Goal: Task Accomplishment & Management: Use online tool/utility

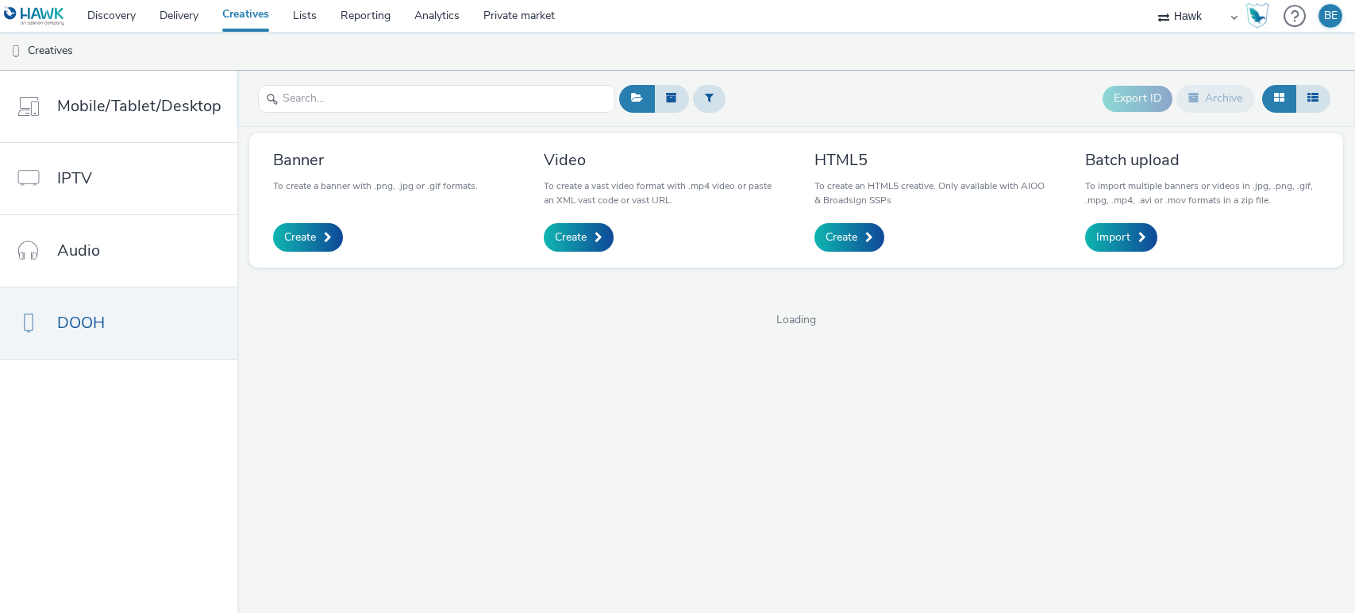
select select "11a7df10-284f-415c-b52a-427acf4c31ae"
click at [385, 103] on input "text" at bounding box center [436, 99] width 357 height 28
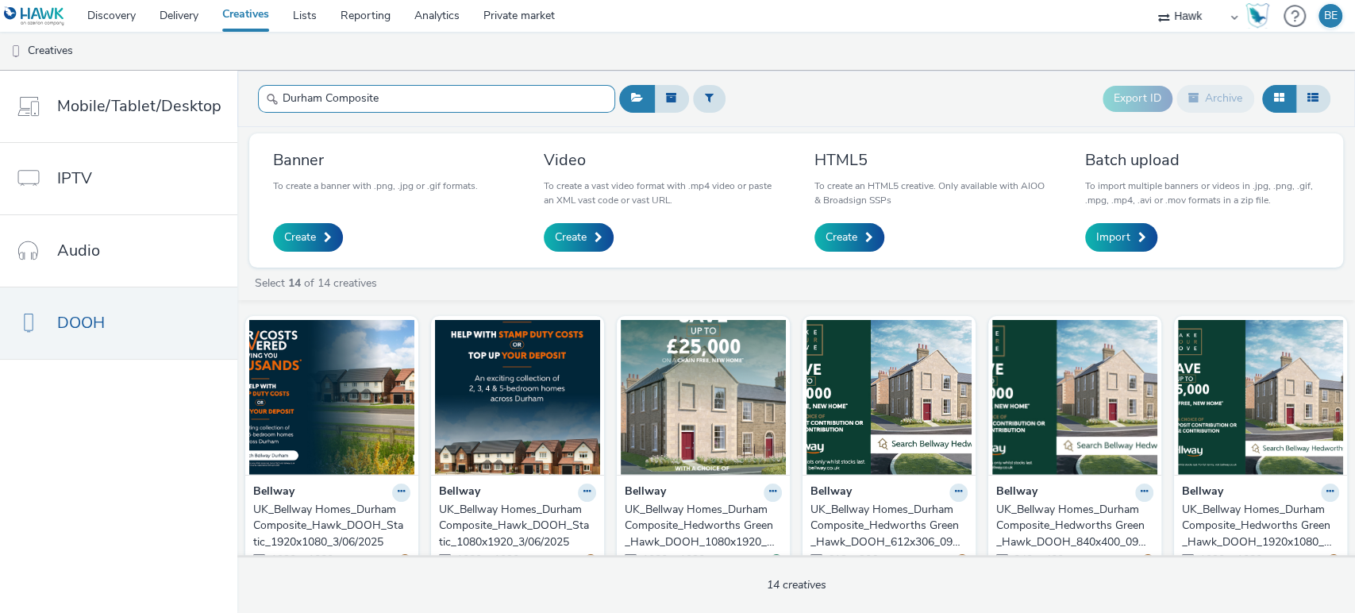
click at [324, 106] on input "Durham Composite" at bounding box center [436, 99] width 357 height 28
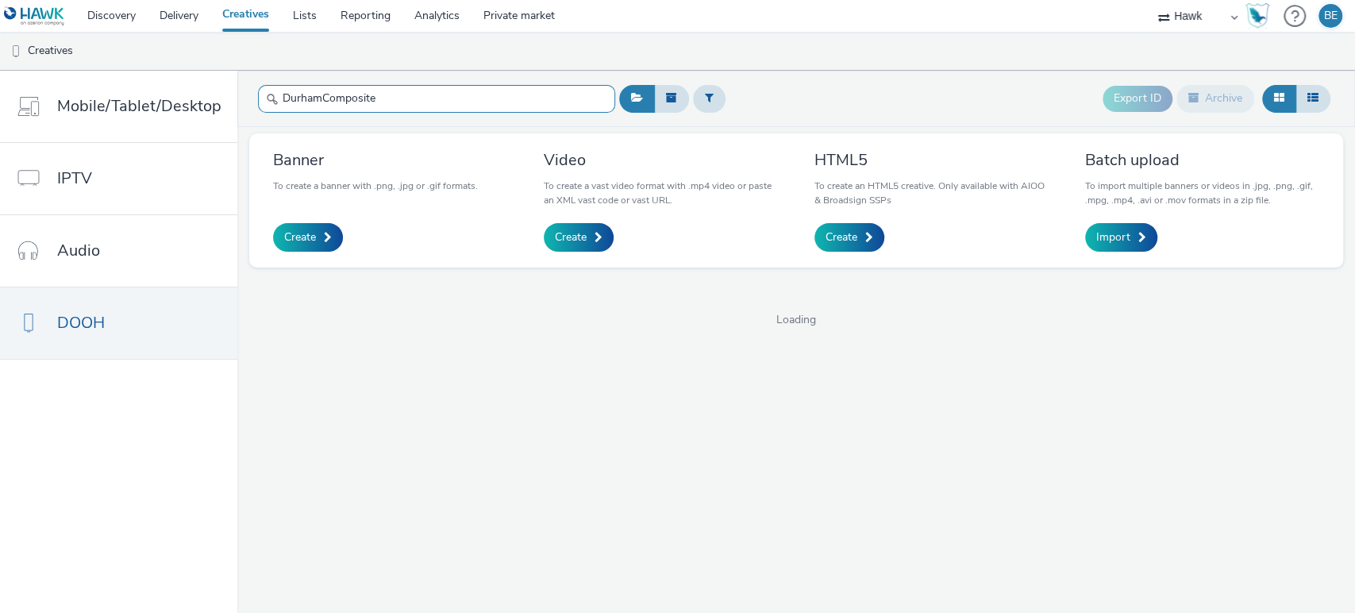
type input "DurhamComposite"
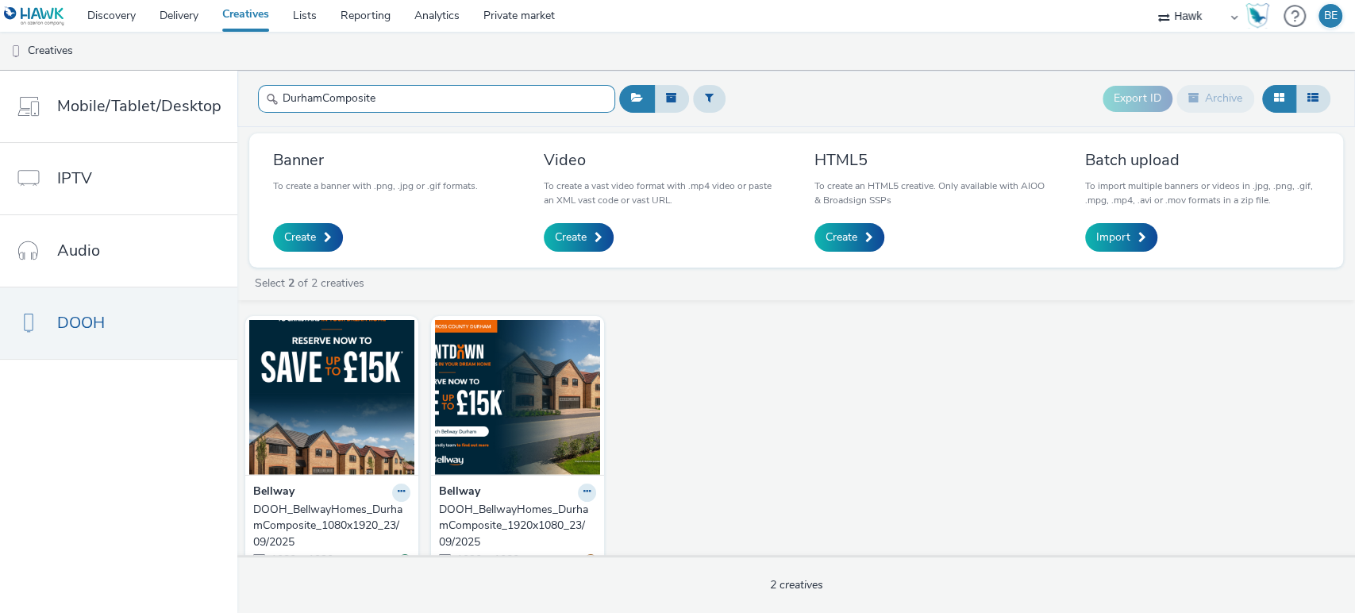
scroll to position [27, 0]
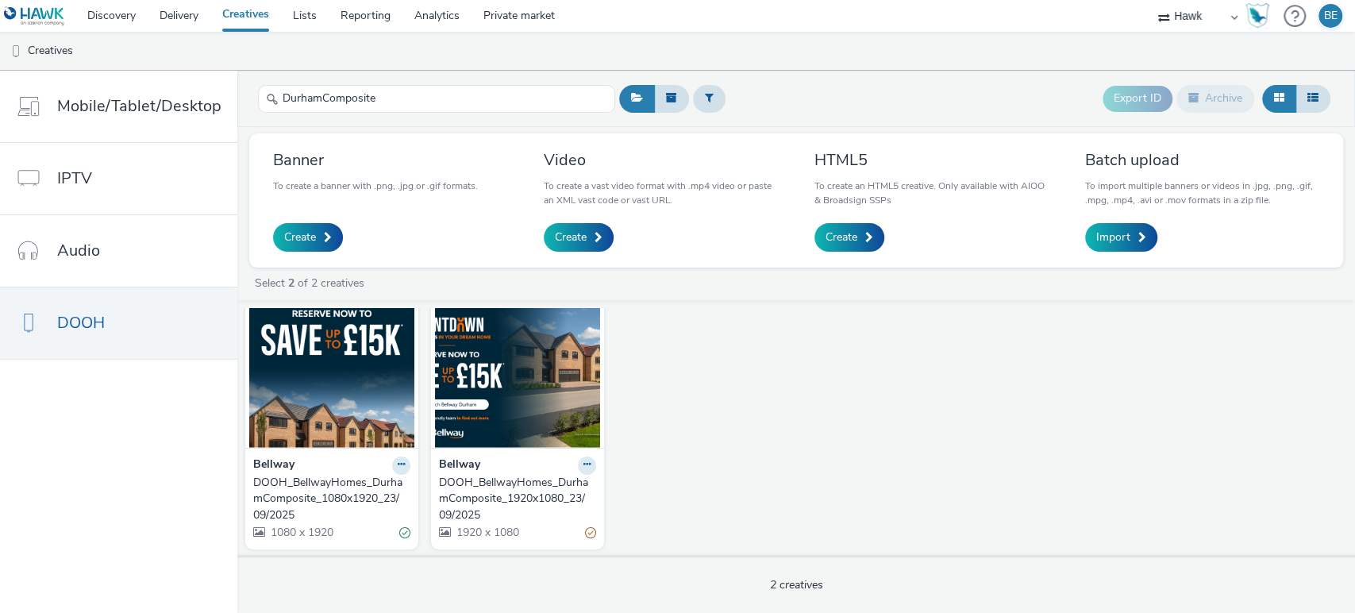
click at [330, 498] on div "DOOH_BellwayHomes_DurhamComposite_1080x1920_23/09/2025" at bounding box center [328, 499] width 151 height 48
click at [474, 495] on div "DOOH_BellwayHomes_DurhamComposite_1920x1080_23/09/2025" at bounding box center [514, 499] width 151 height 48
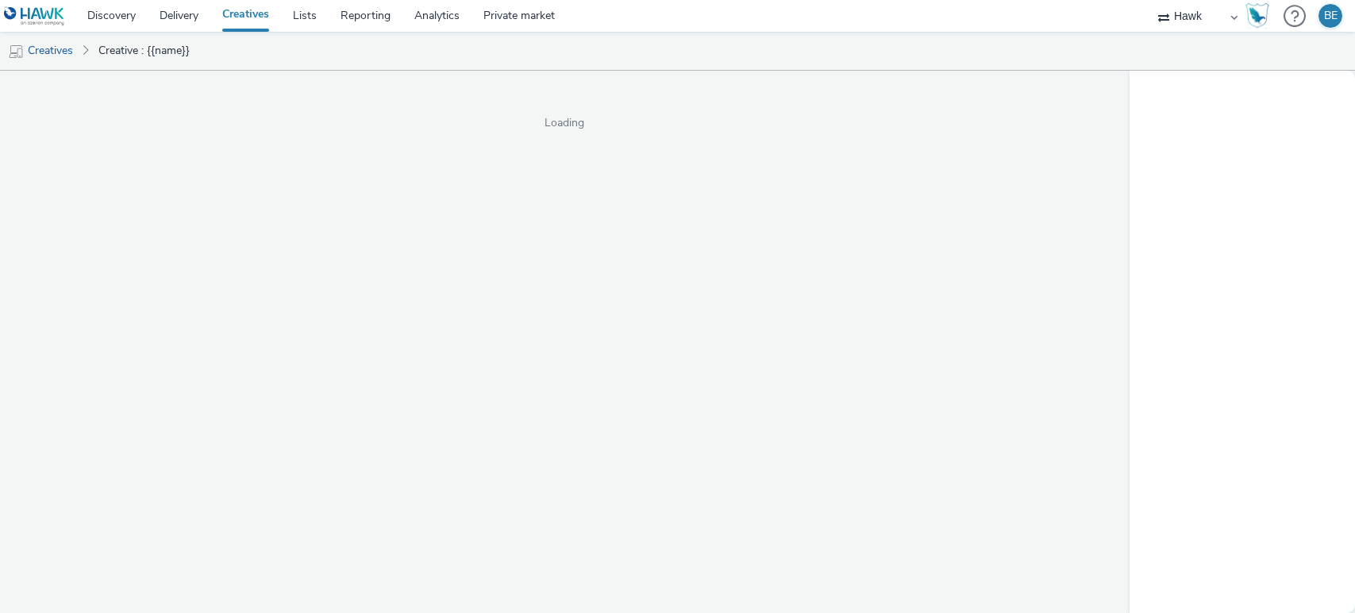
select select "11a7df10-284f-415c-b52a-427acf4c31ae"
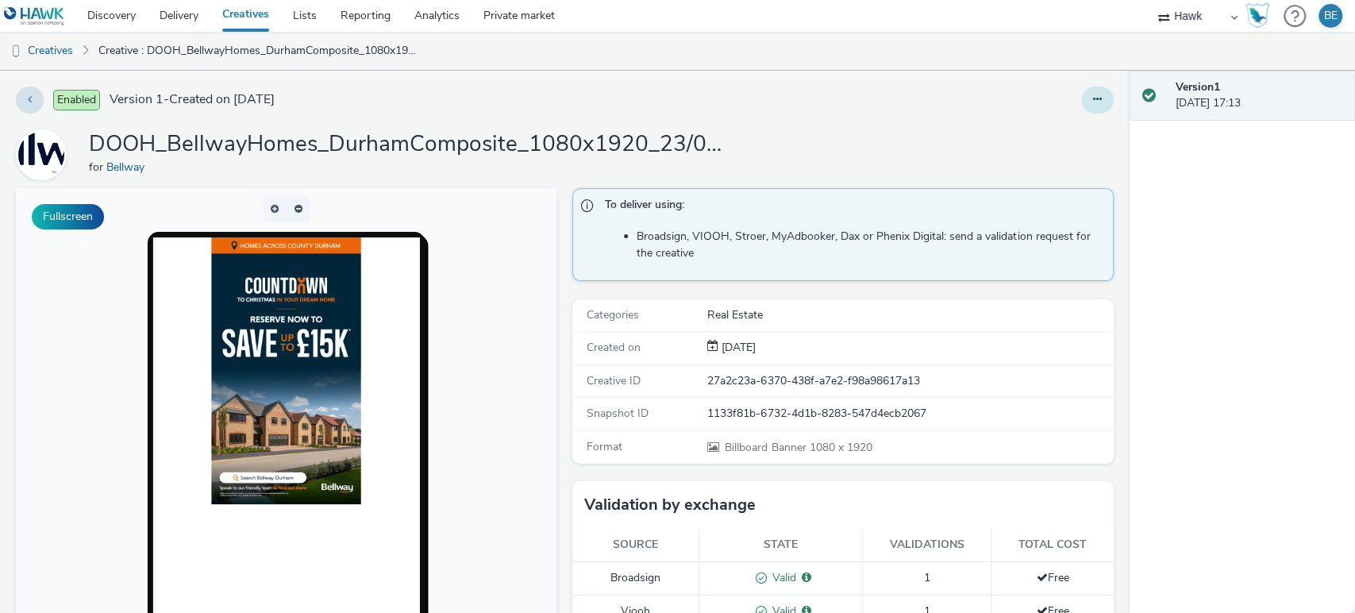
click at [1093, 105] on icon at bounding box center [1097, 99] width 9 height 11
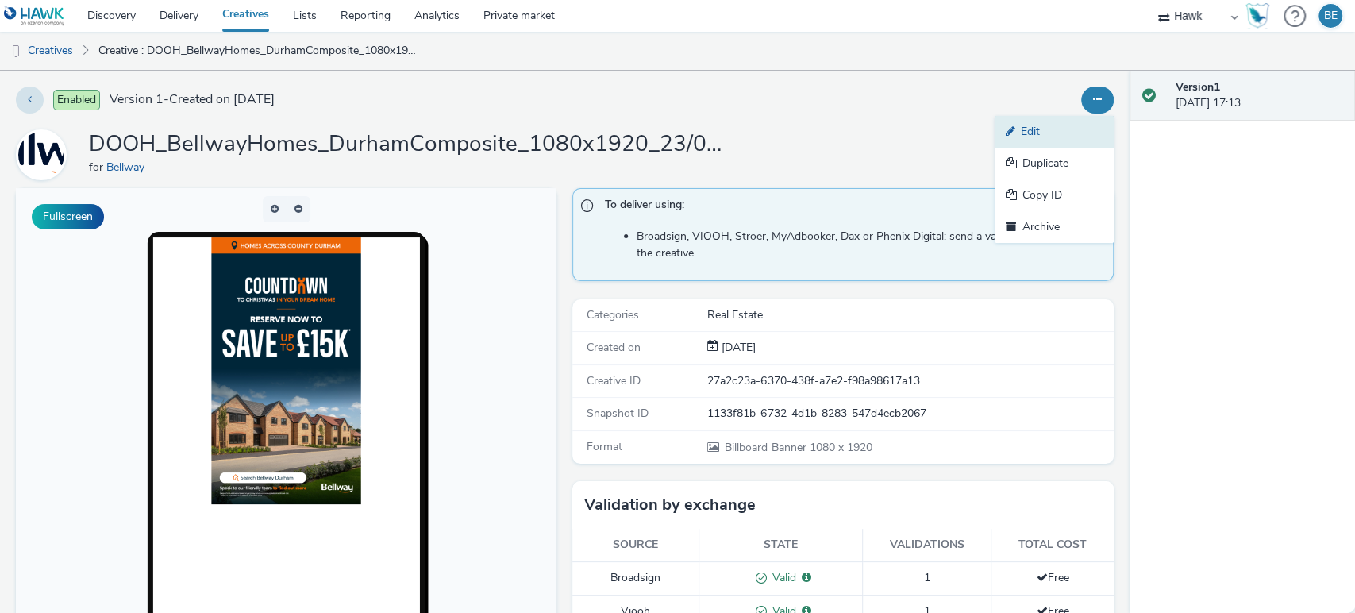
click at [1039, 125] on link "Edit" at bounding box center [1053, 132] width 119 height 32
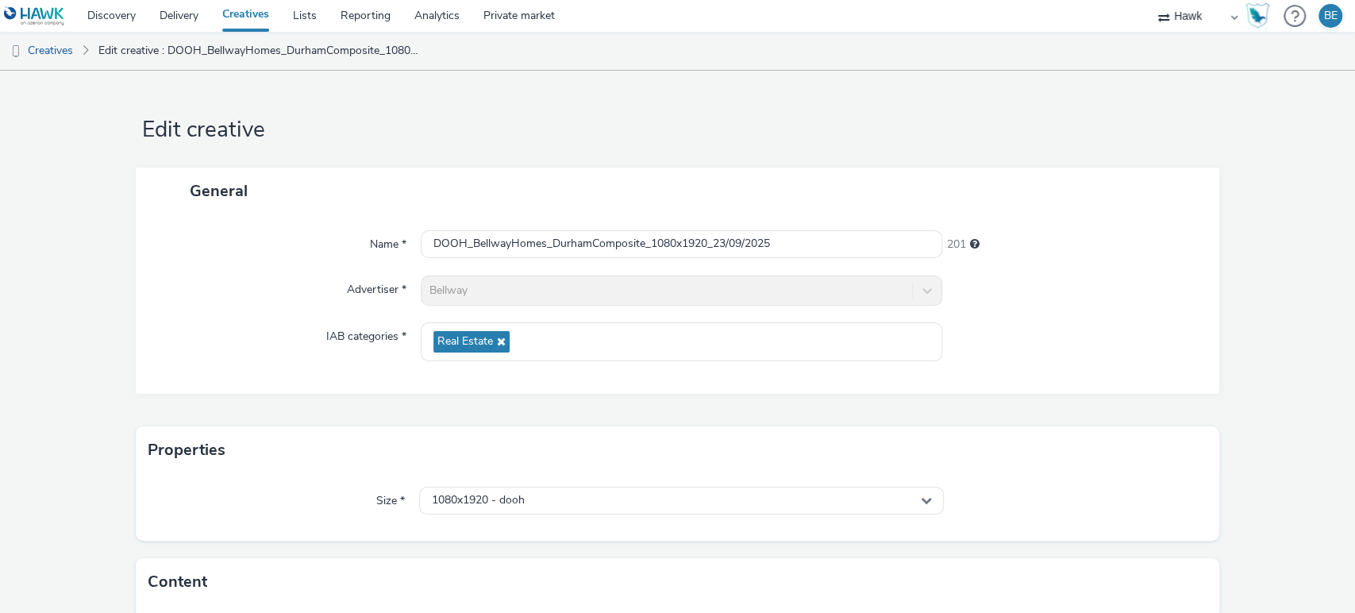
scroll to position [164, 0]
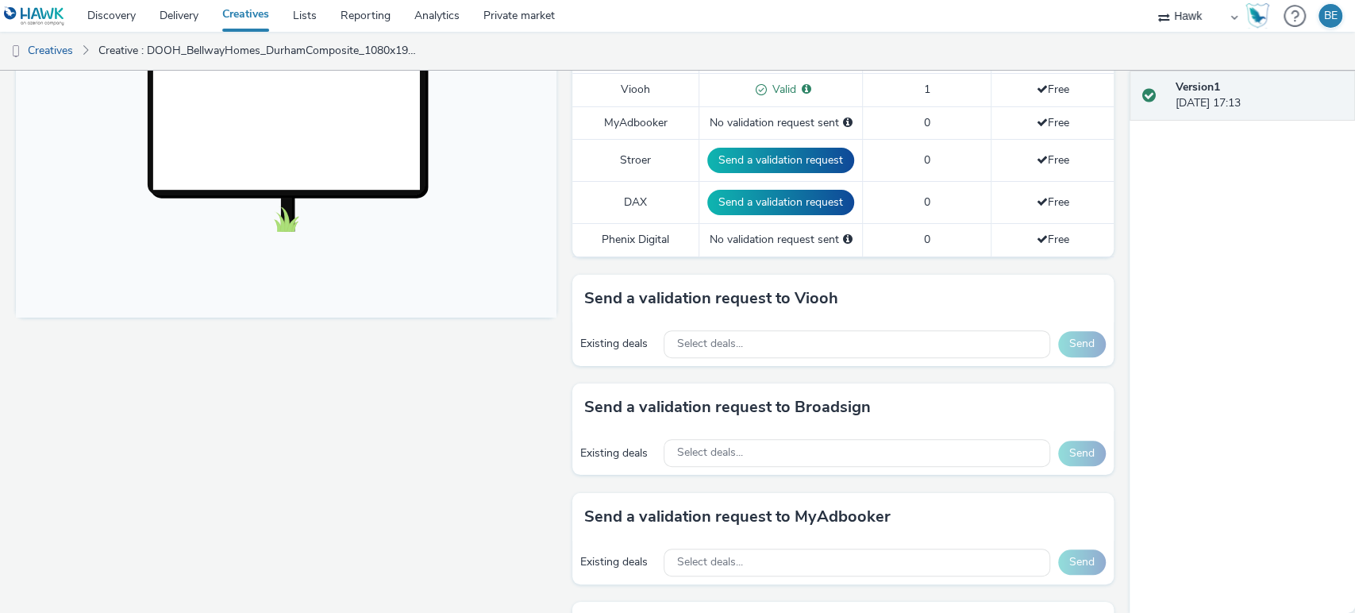
scroll to position [709, 0]
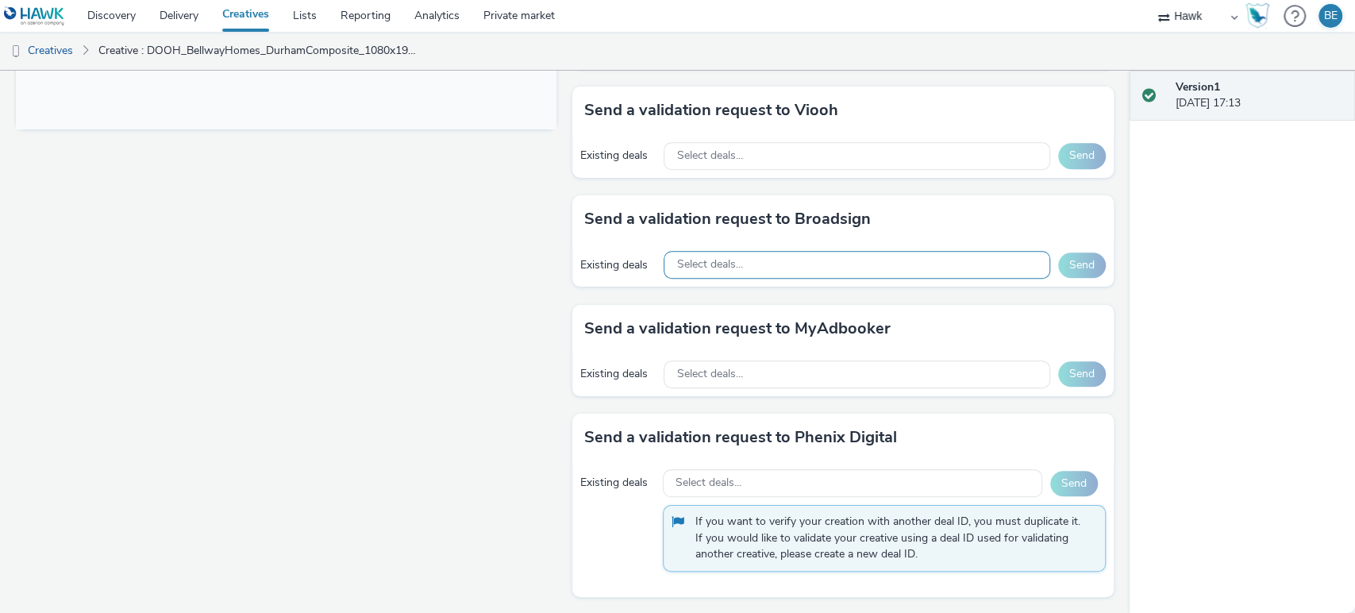
click at [741, 261] on div "Select deals..." at bounding box center [856, 265] width 386 height 28
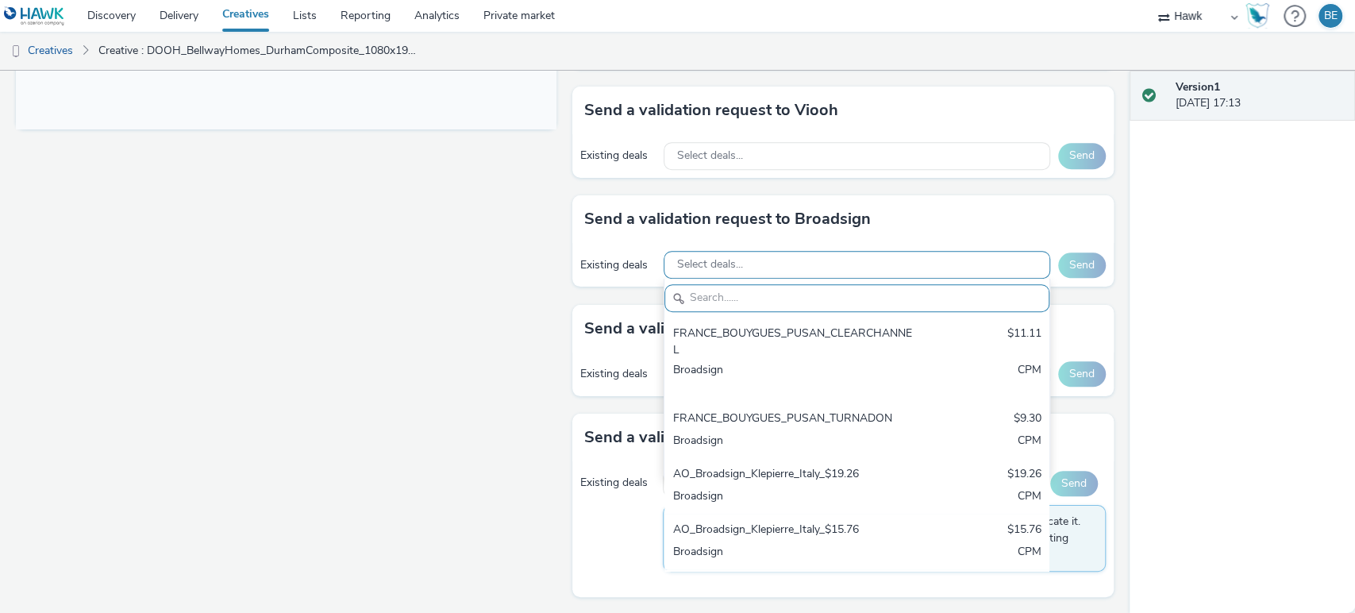
paste input "AO_Broadsign_Boomerang_Gyms"
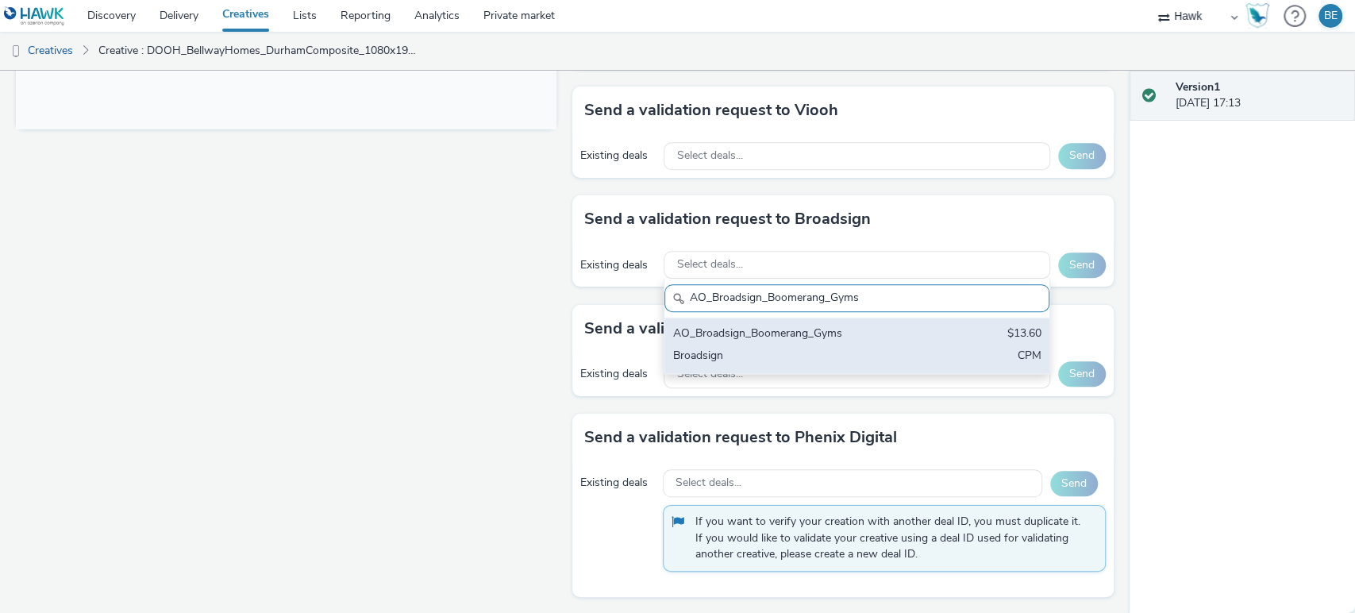
click at [786, 352] on div "Broadsign" at bounding box center [793, 357] width 243 height 18
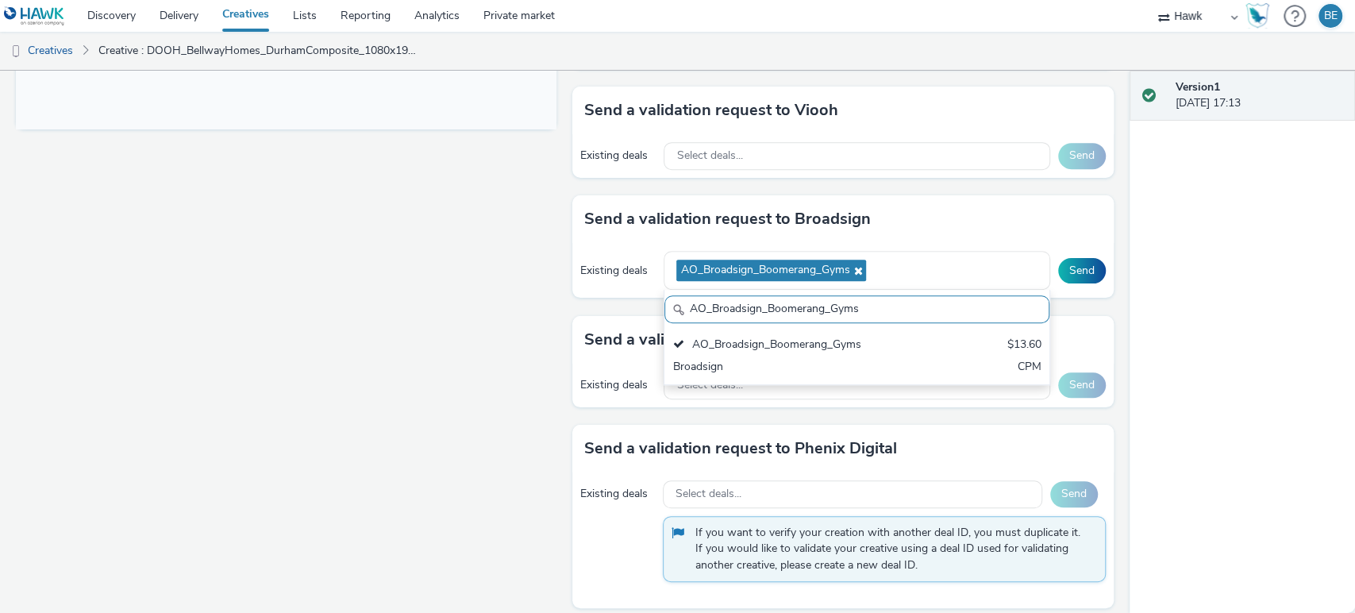
paste input "iMedia_iD6"
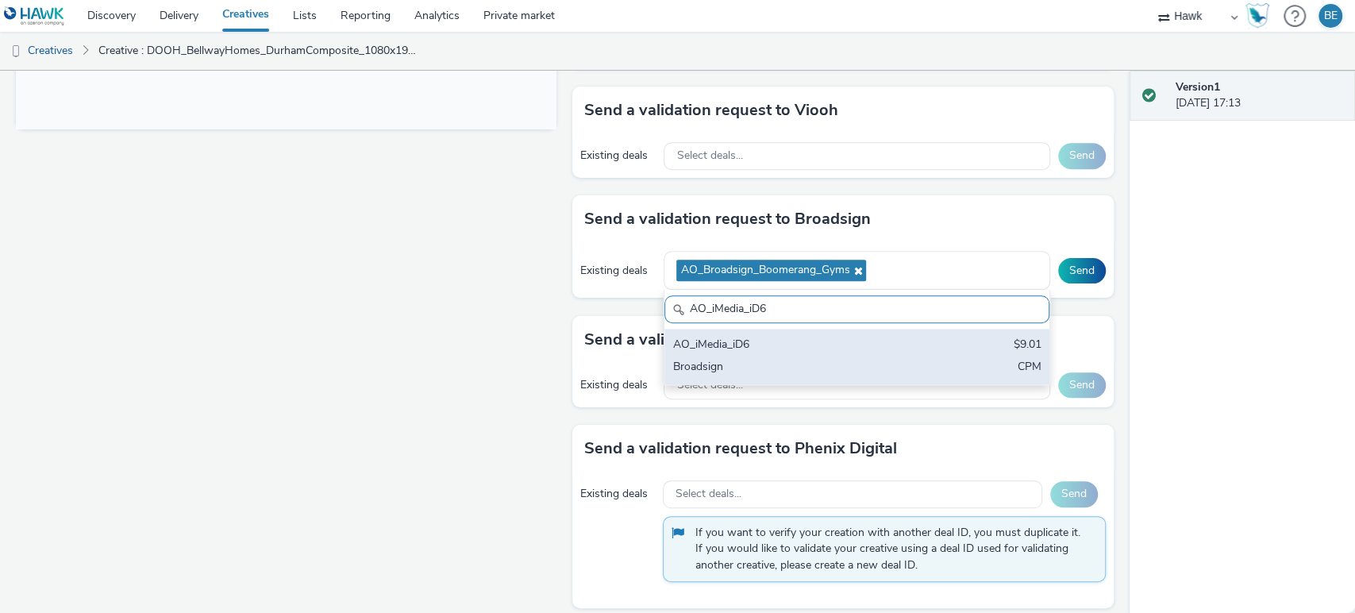
click at [832, 361] on div "Broadsign" at bounding box center [793, 368] width 243 height 18
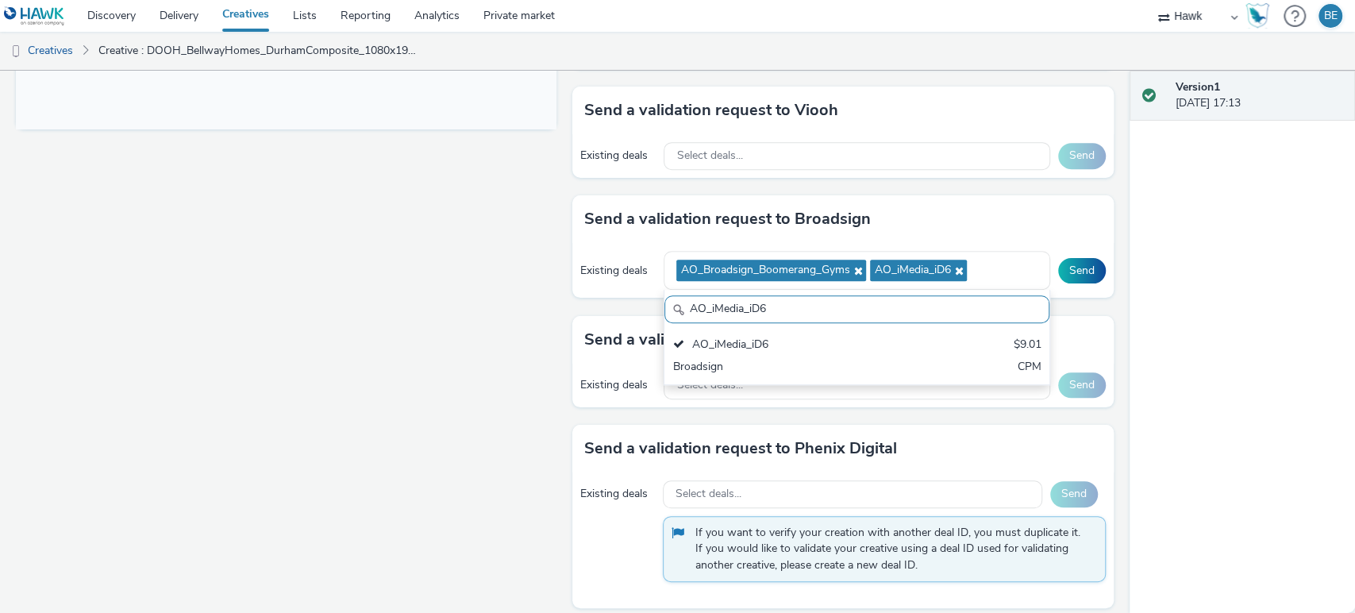
paste input "Atmosphere TV_All Frames"
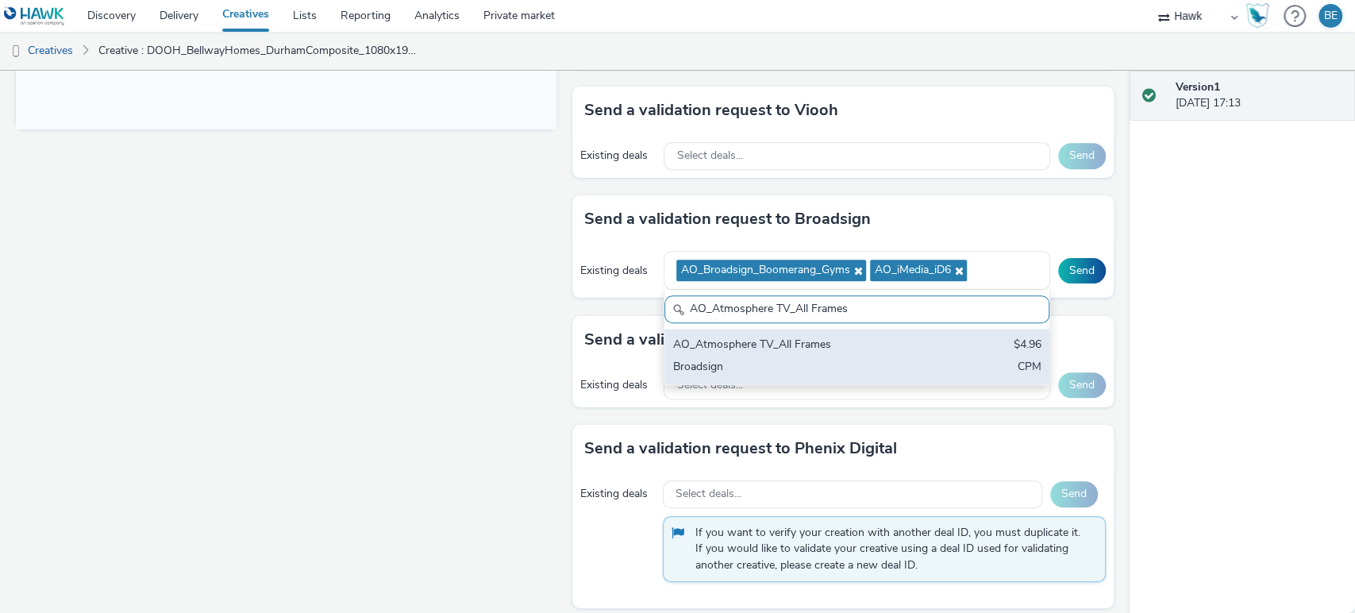
click at [814, 340] on div "AO_Atmosphere TV_All Frames" at bounding box center [793, 345] width 243 height 18
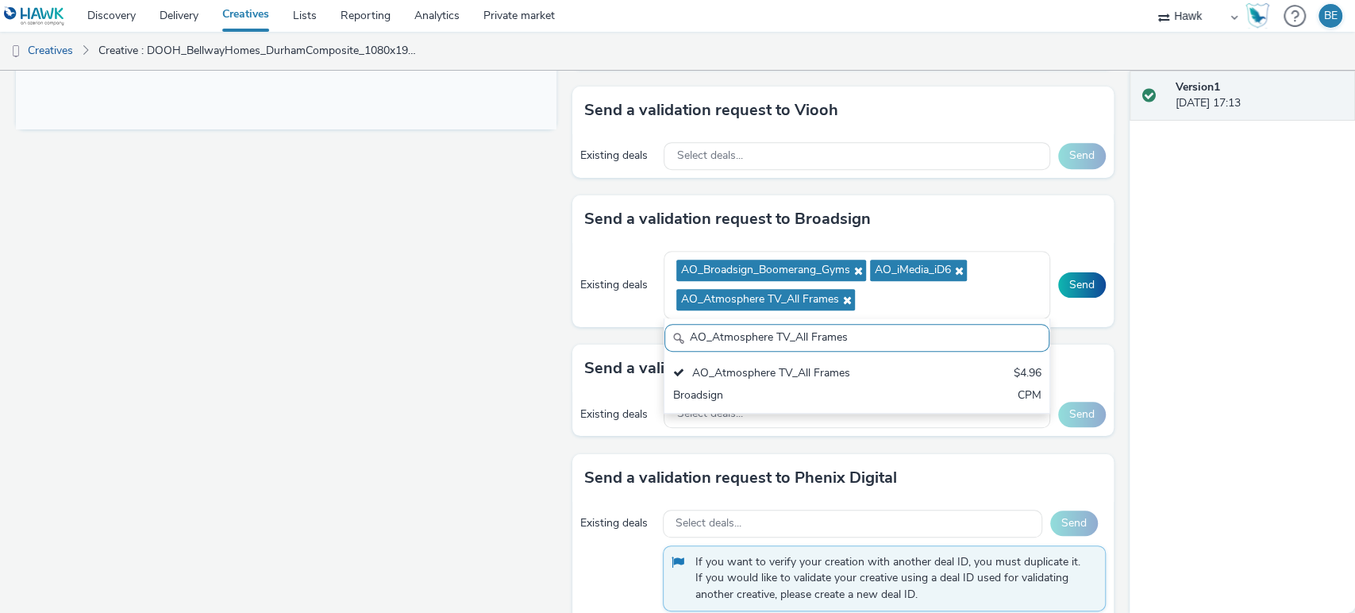
paste input "iMedia_D6"
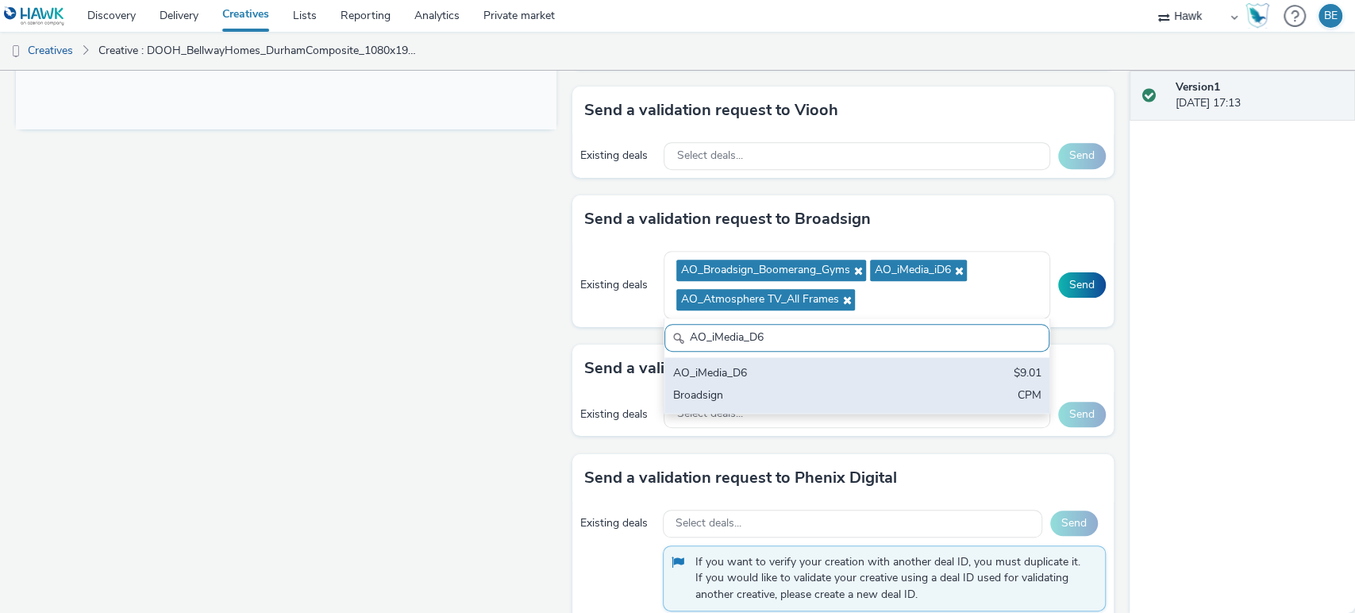
type input "AO_iMedia_D6"
click at [809, 384] on div "AO_iMedia_D6 $9.01 Broadsign CPM" at bounding box center [856, 385] width 384 height 56
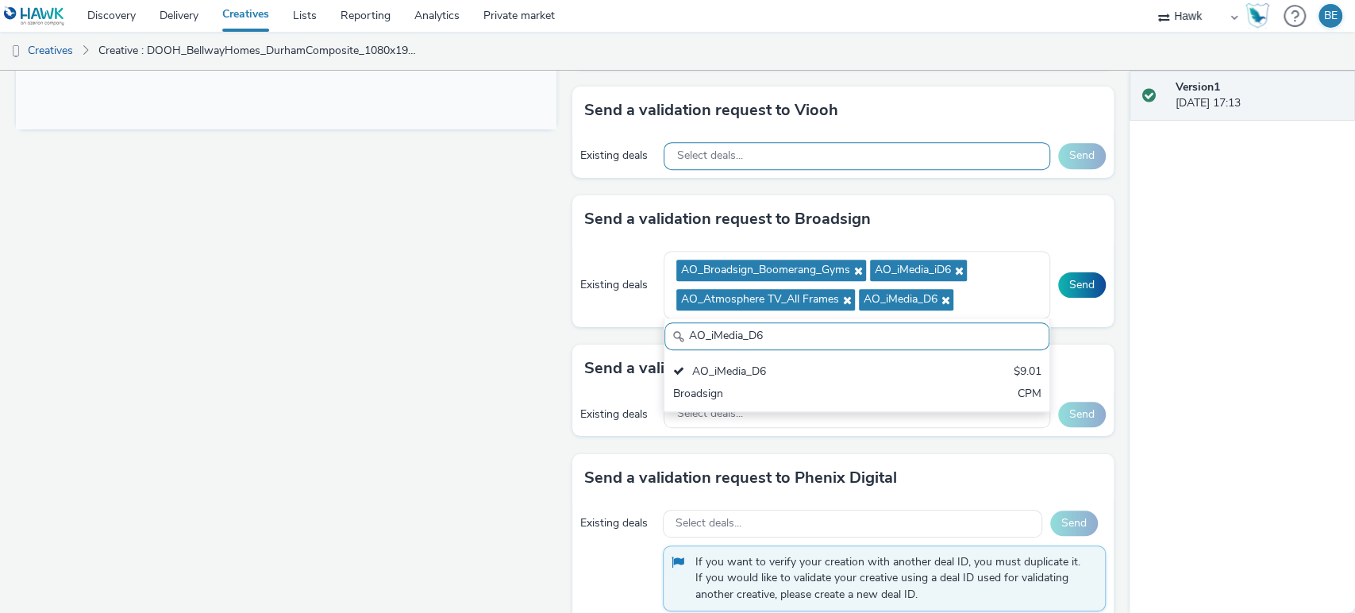
click at [744, 160] on div "Select deals..." at bounding box center [856, 156] width 386 height 28
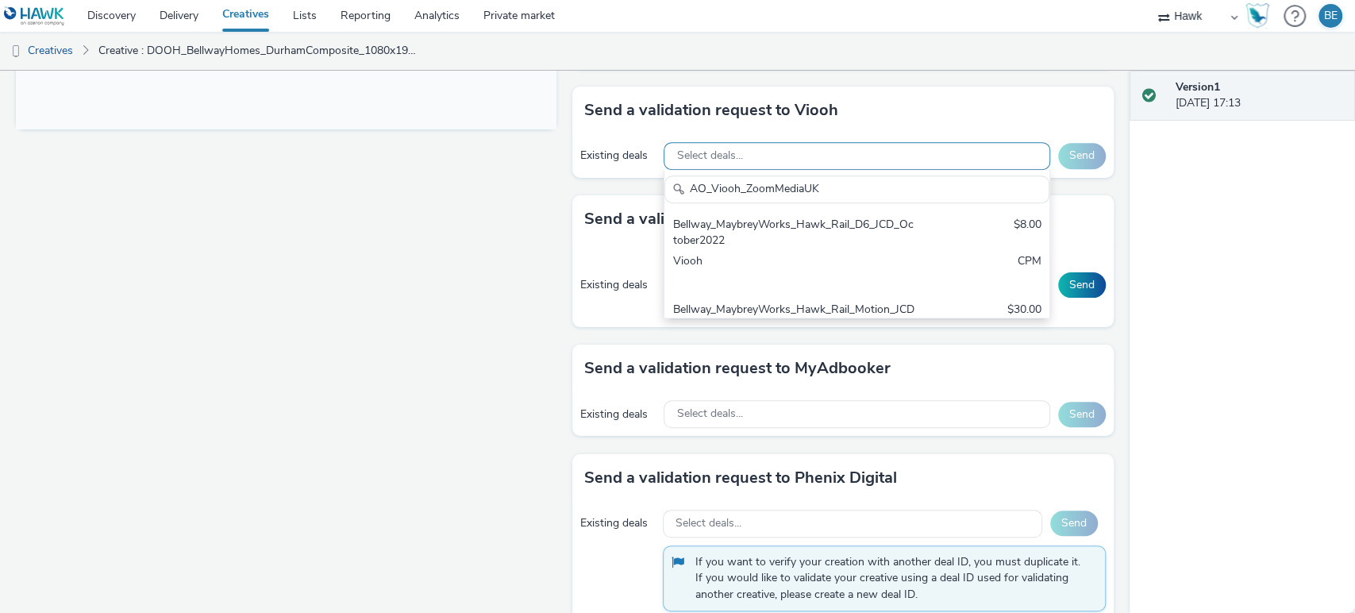
scroll to position [0, 0]
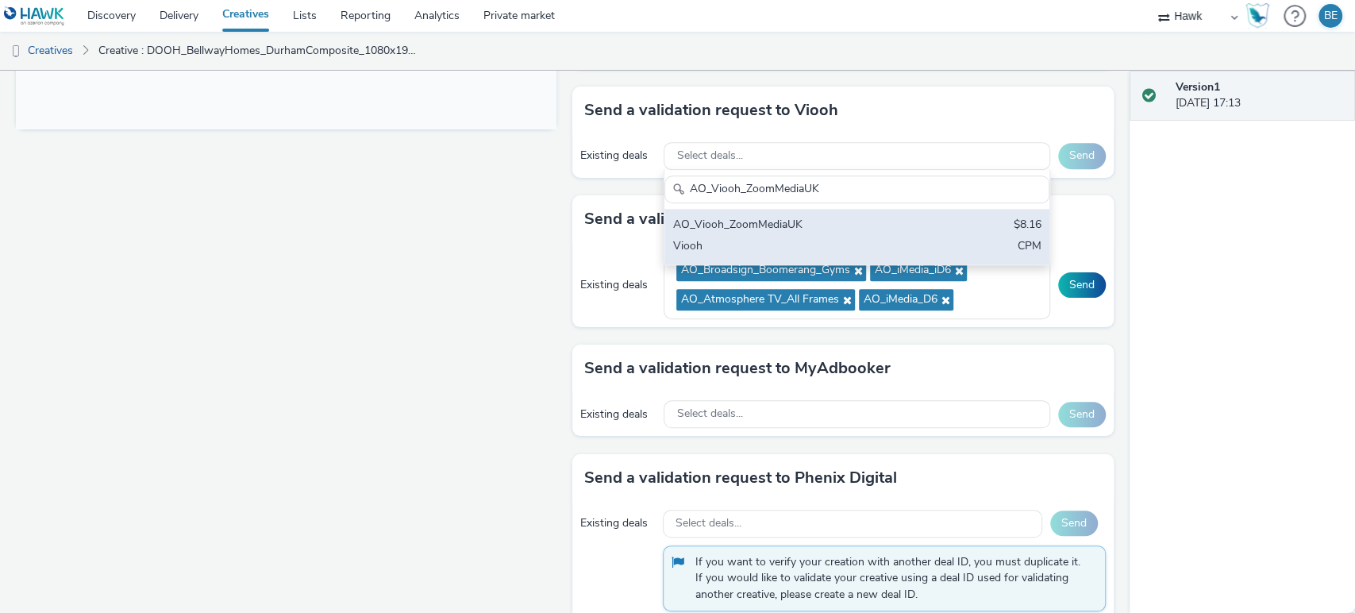
type input "AO_Viooh_ZoomMediaUK"
click at [755, 229] on div "AO_Viooh_ZoomMediaUK" at bounding box center [793, 226] width 243 height 18
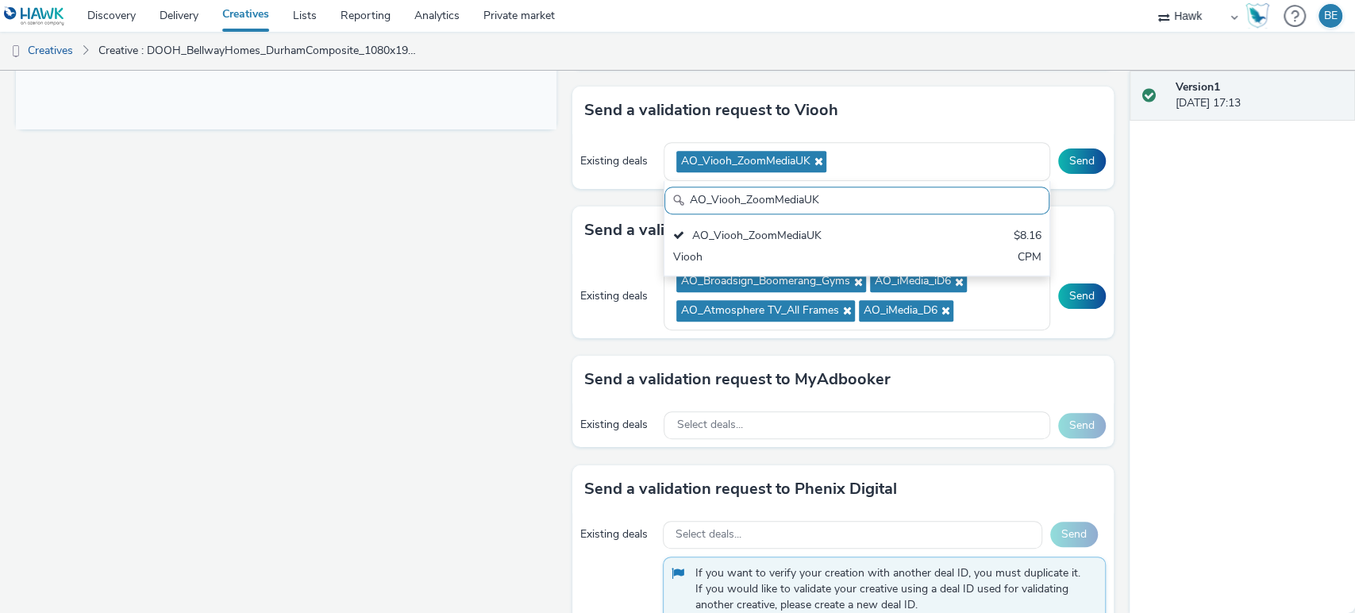
click at [517, 248] on div "Fullscreen" at bounding box center [290, 72] width 548 height 1187
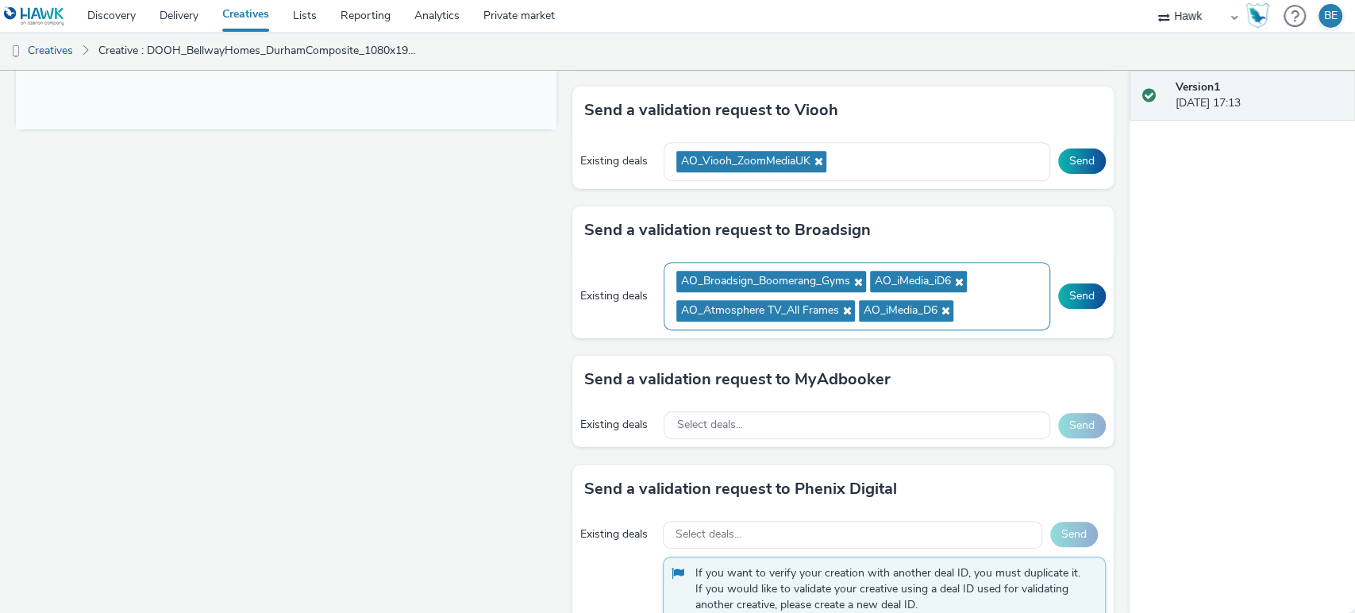
click at [970, 312] on ul "AO_Broadsign_Boomerang_Gyms AO_iMedia_iD6 AO_Atmosphere TV_All Frames AO_iMedia…" at bounding box center [856, 296] width 360 height 59
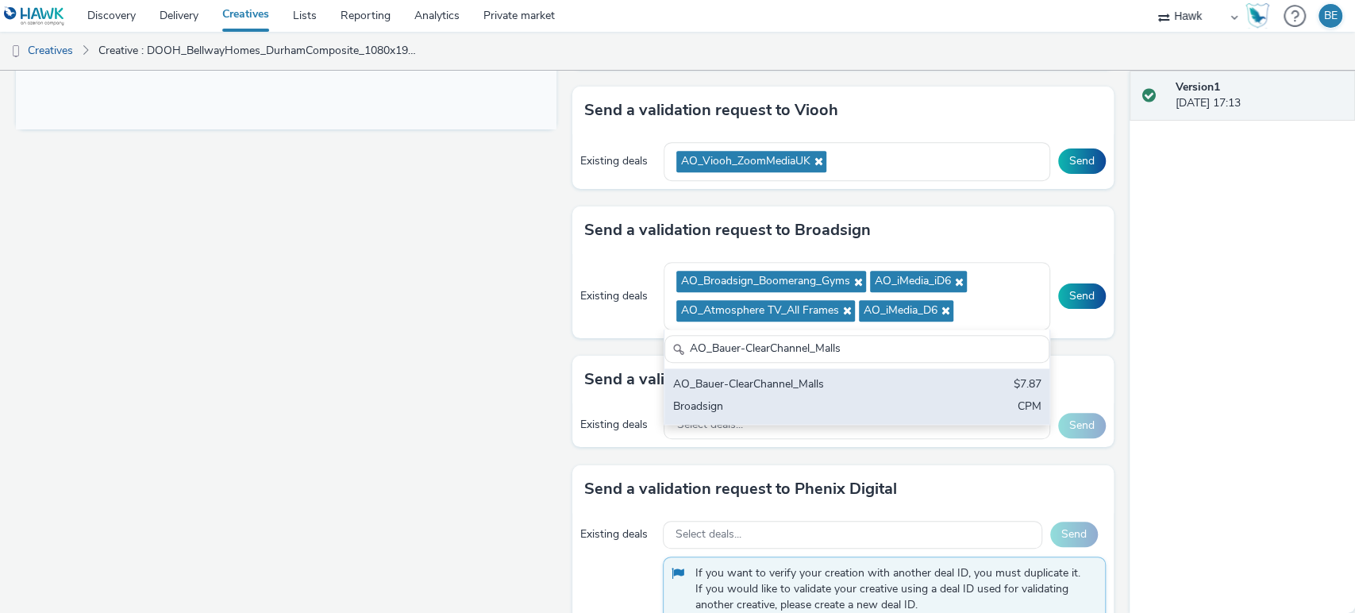
type input "AO_Bauer-ClearChannel_Malls"
click at [873, 387] on div "AO_Bauer-ClearChannel_Malls" at bounding box center [793, 385] width 243 height 18
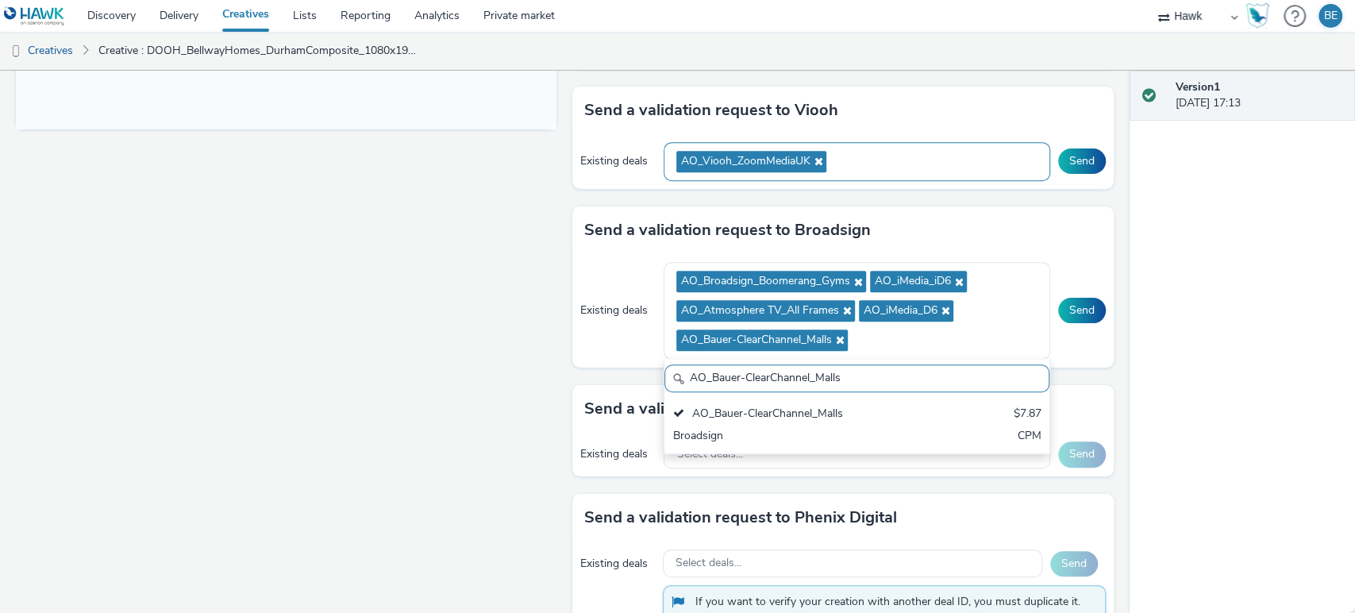
click at [904, 157] on div "AO_Viooh_ZoomMediaUK" at bounding box center [856, 161] width 386 height 39
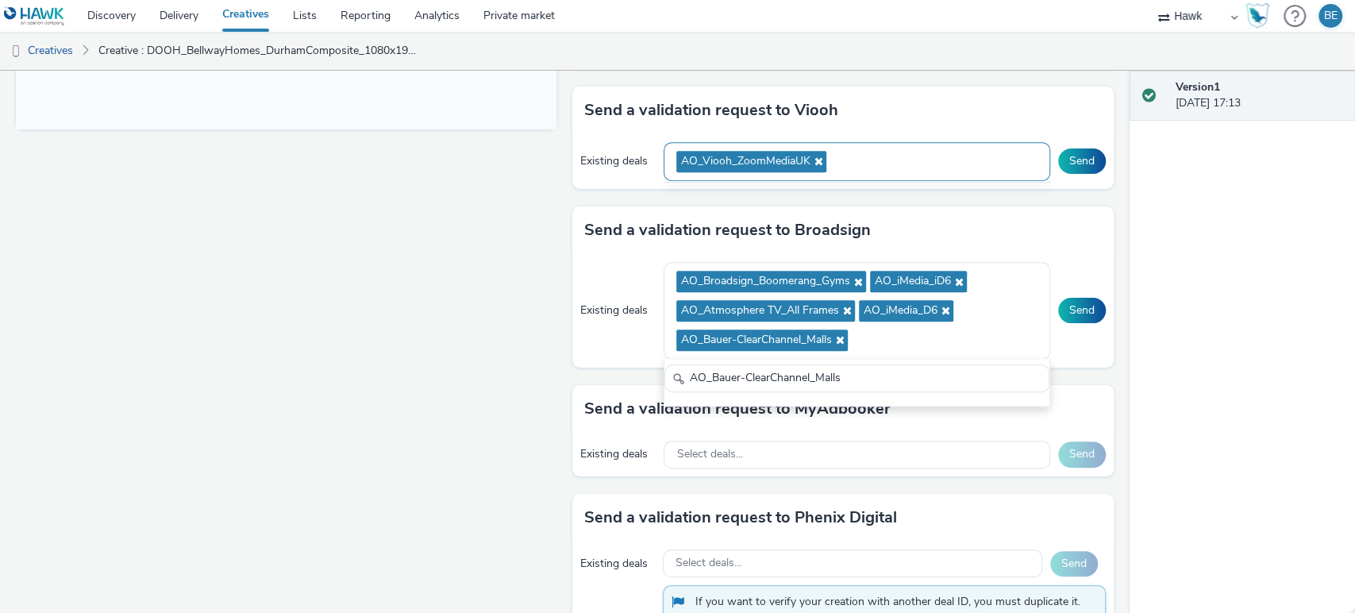
scroll to position [19, 0]
paste input "AO_JCDecaux_RailMallD6s_2025"
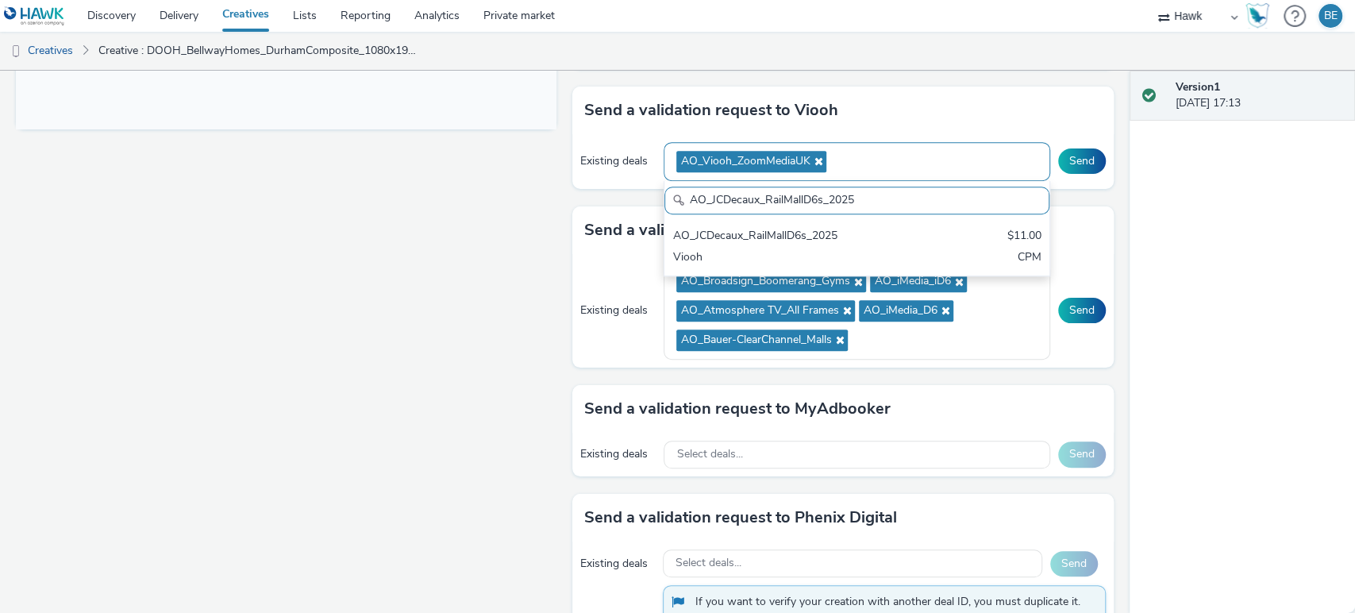
scroll to position [0, 0]
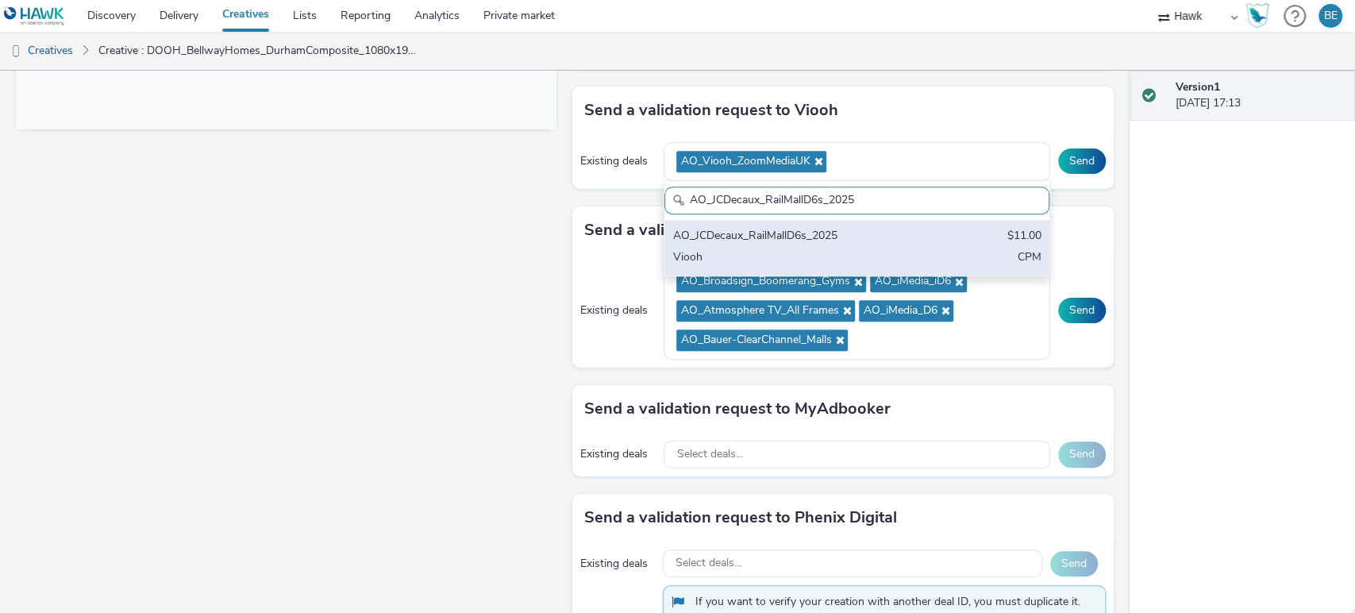
type input "AO_JCDecaux_RailMallD6s_2025"
click at [873, 232] on div "AO_JCDecaux_RailMallD6s_2025" at bounding box center [793, 237] width 243 height 18
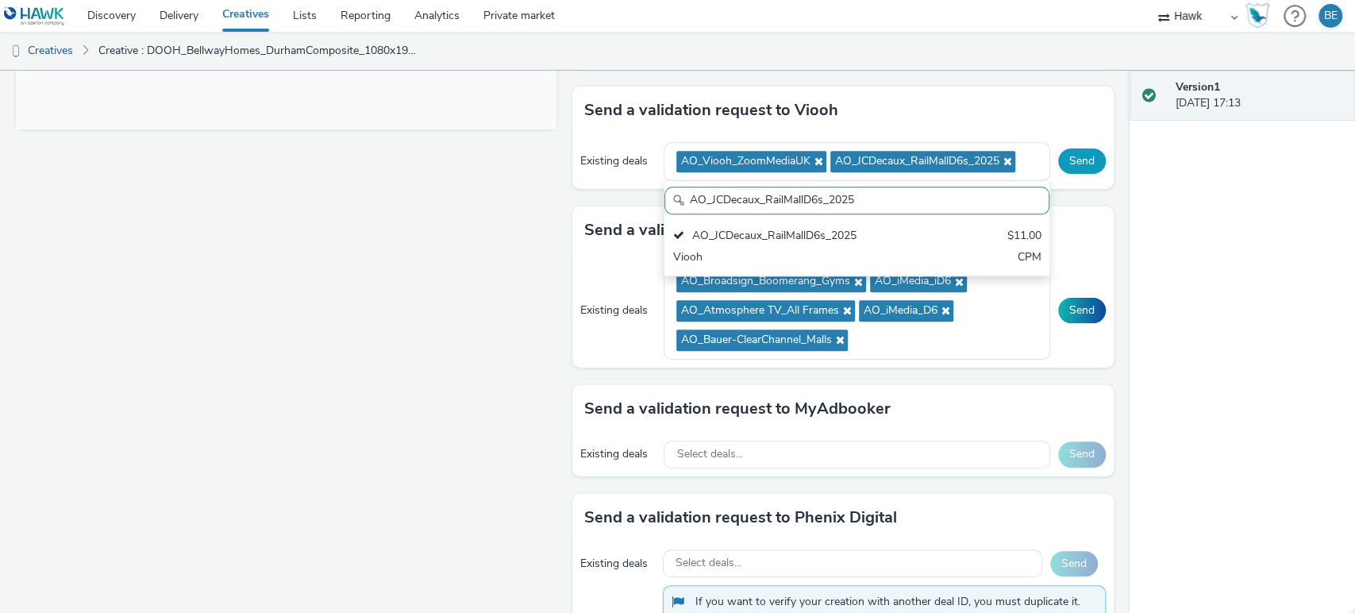
click at [1069, 161] on button "Send" at bounding box center [1082, 160] width 48 height 25
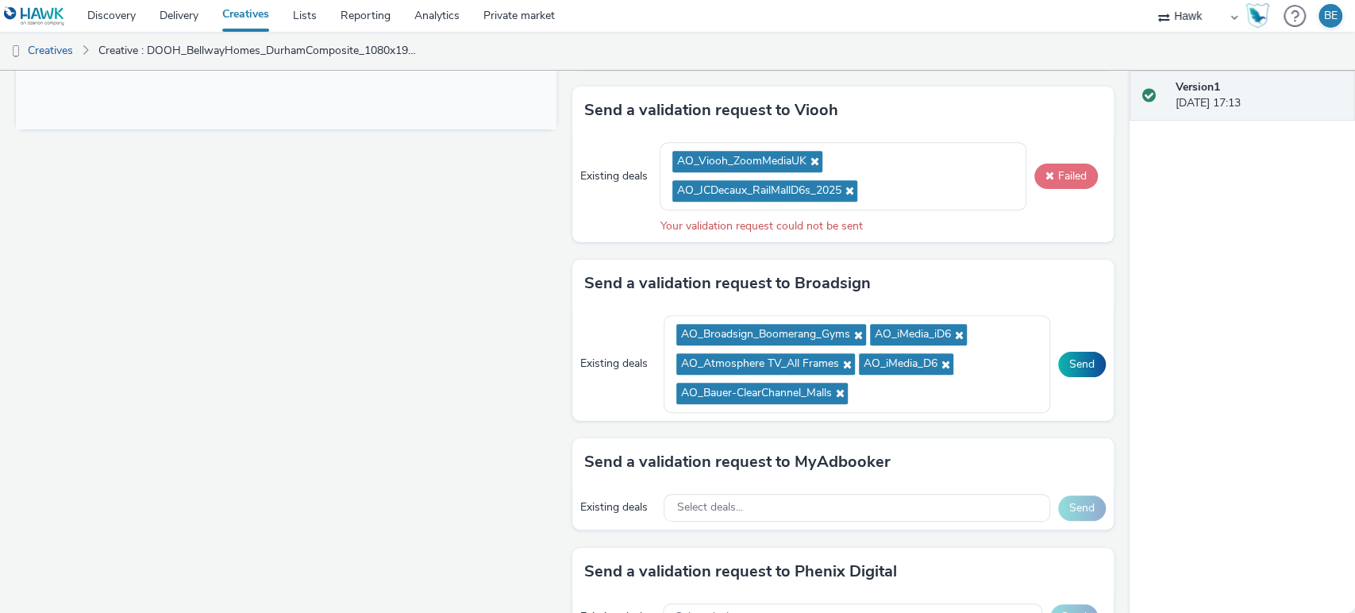
click at [1057, 163] on button "Failed" at bounding box center [1065, 175] width 63 height 25
click at [1050, 148] on div "Existing deals AO_Viooh_ZoomMediaUK AO_JCDecaux_RailMallD6s_2025 Failed Your va…" at bounding box center [842, 188] width 540 height 108
click at [1051, 169] on button "Failed" at bounding box center [1065, 175] width 63 height 25
click at [1065, 361] on button "Send" at bounding box center [1082, 364] width 48 height 25
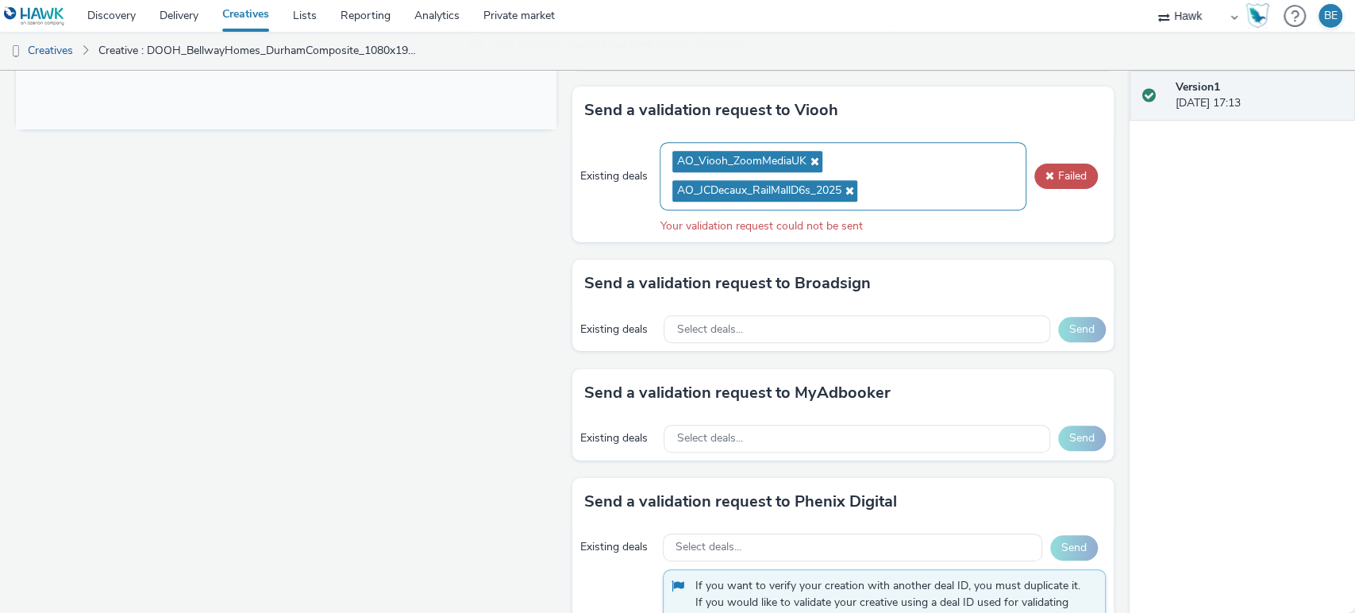
click at [843, 189] on icon at bounding box center [846, 190] width 13 height 11
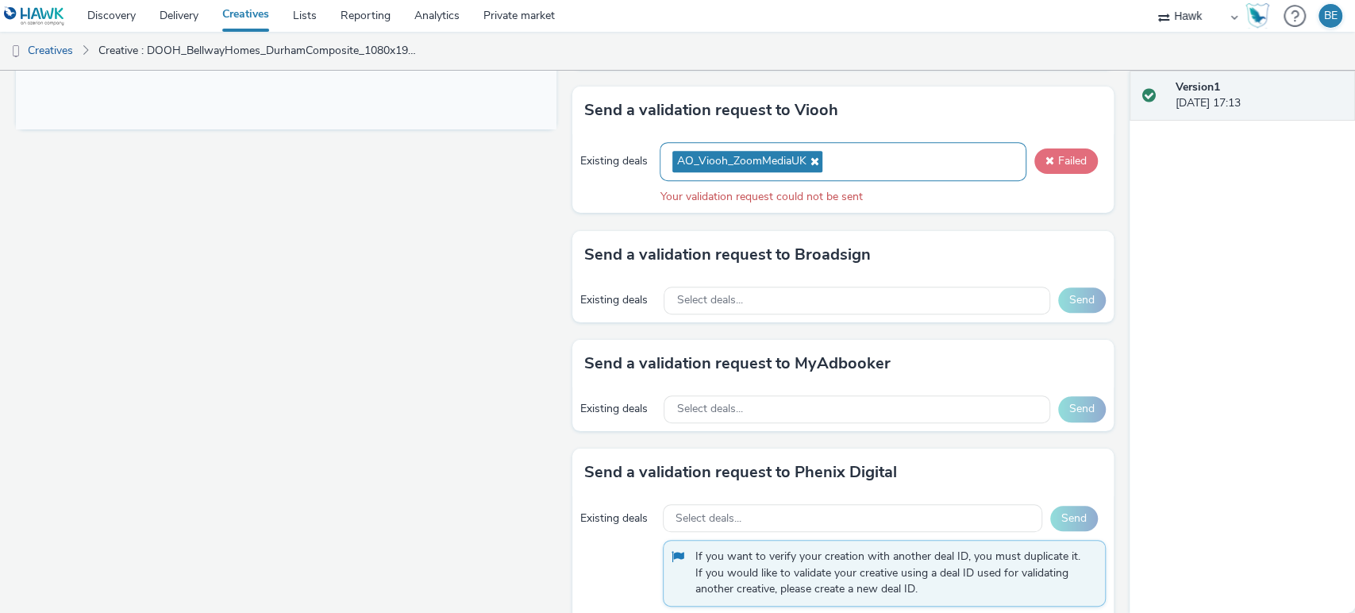
click at [1064, 163] on button "Failed" at bounding box center [1065, 160] width 63 height 25
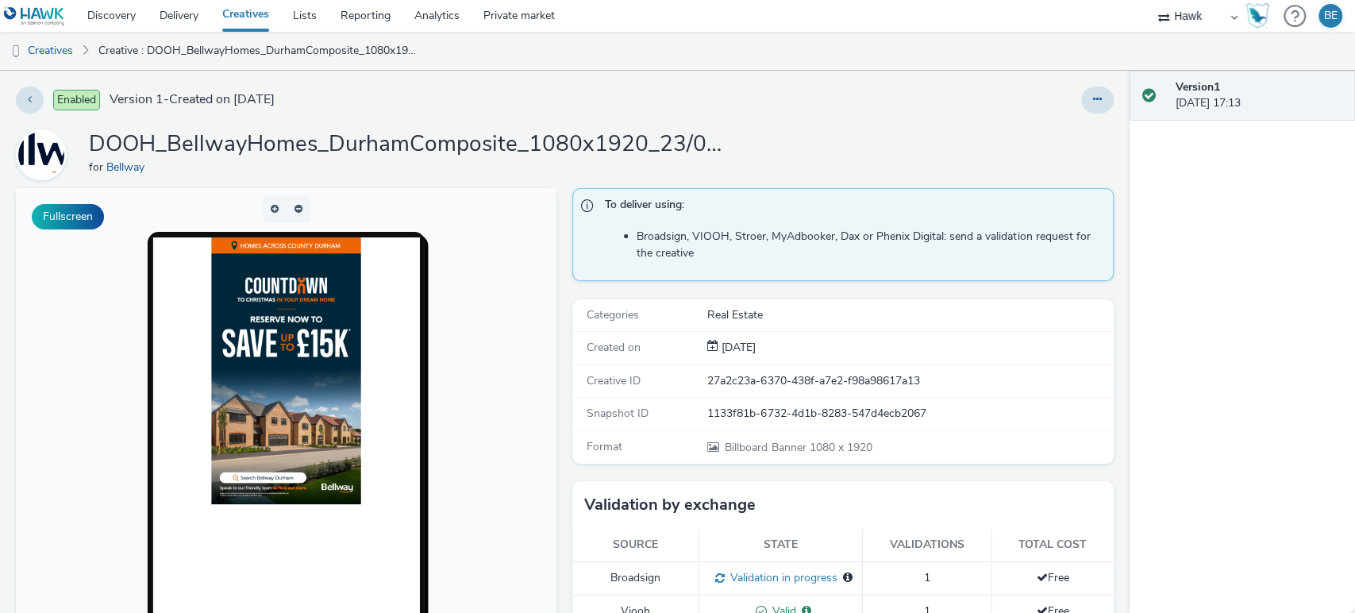
scroll to position [98, 0]
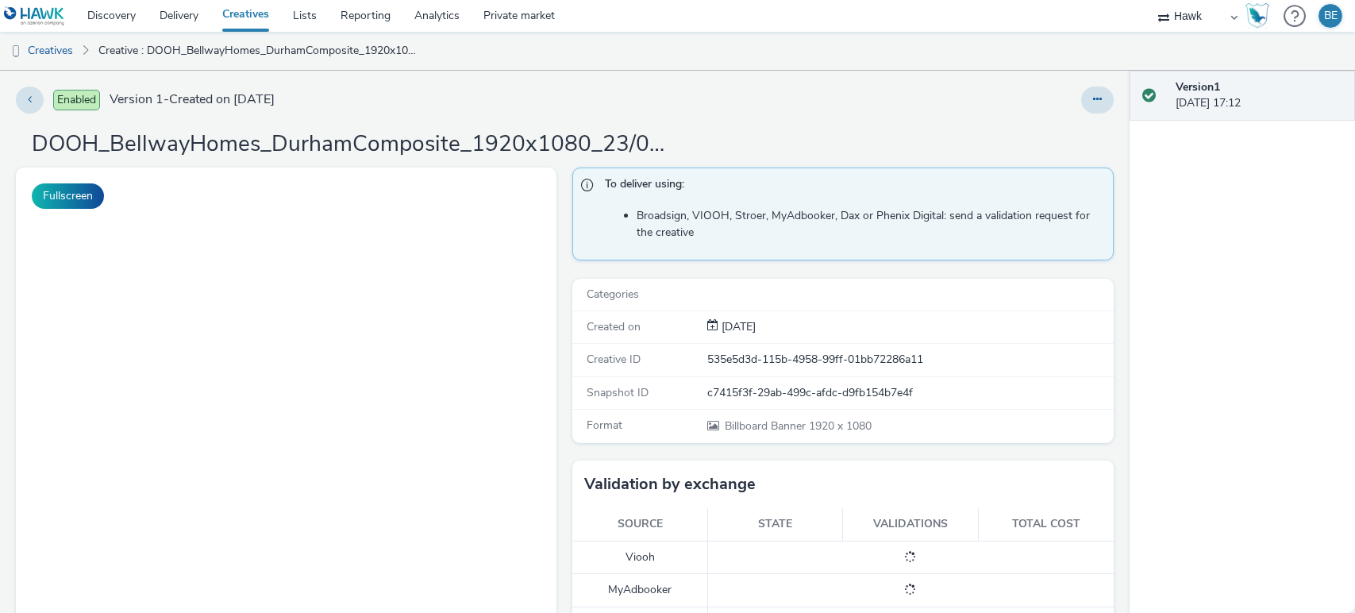
select select "11a7df10-284f-415c-b52a-427acf4c31ae"
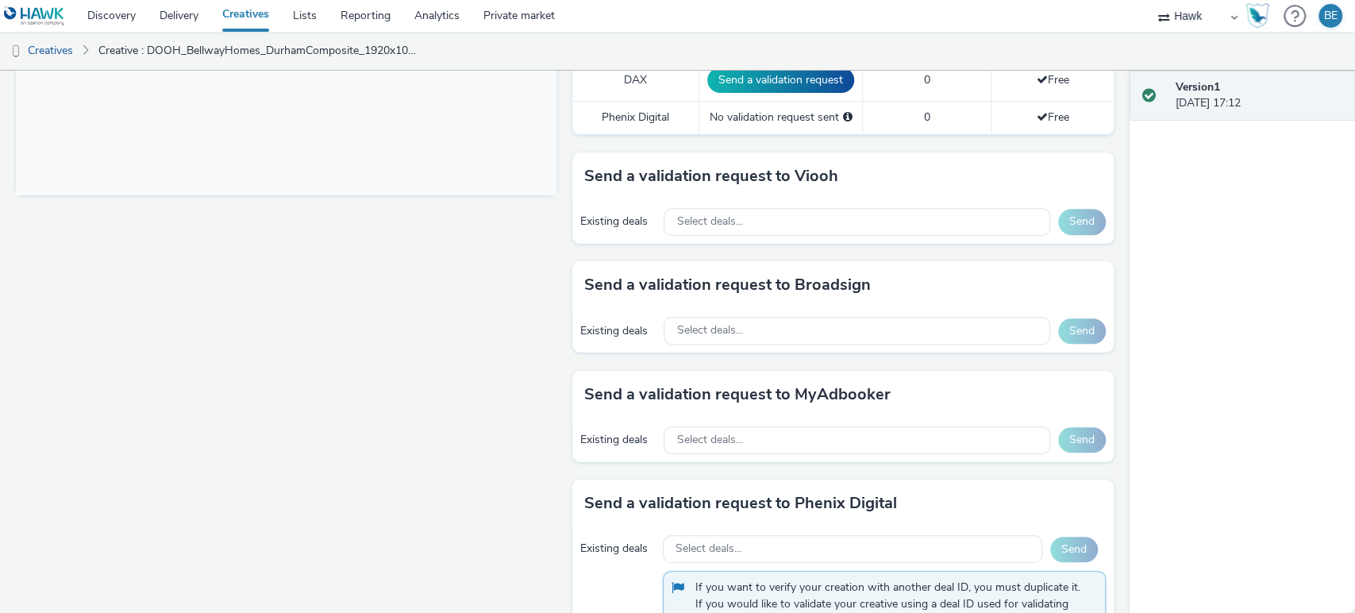
scroll to position [646, 0]
click at [787, 349] on div "Send a validation request to Broadsign Existing deals Select deals... Send" at bounding box center [842, 313] width 540 height 109
click at [763, 335] on div "Select deals..." at bounding box center [856, 328] width 386 height 28
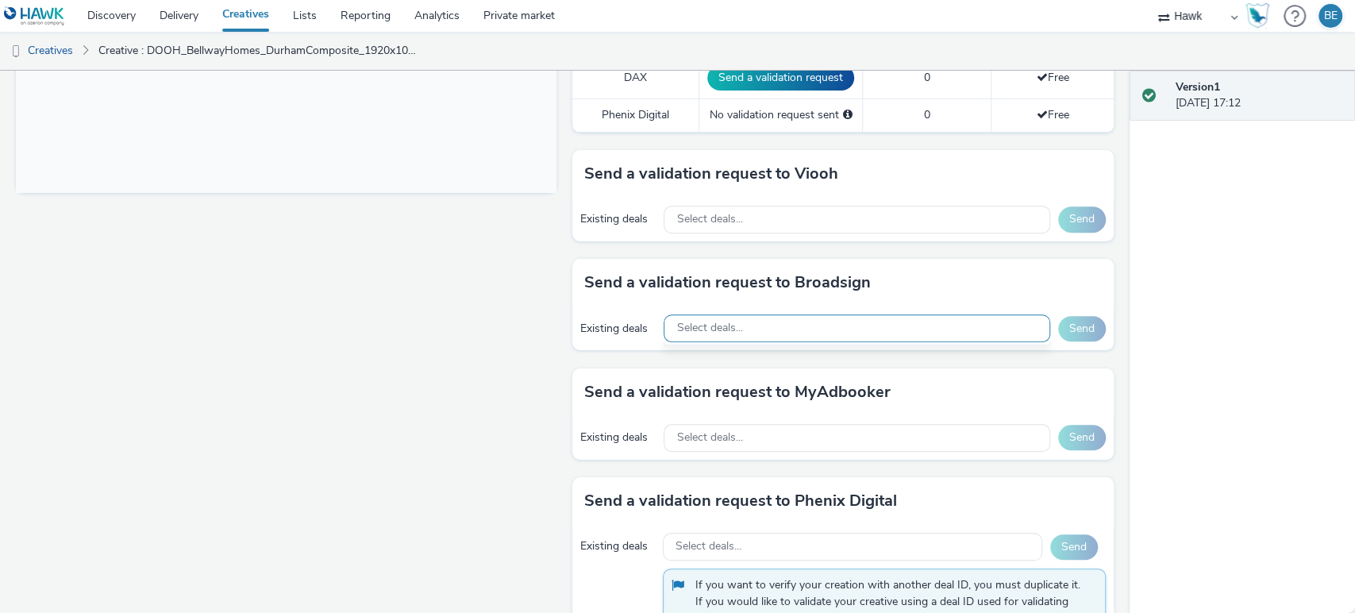
scroll to position [0, 0]
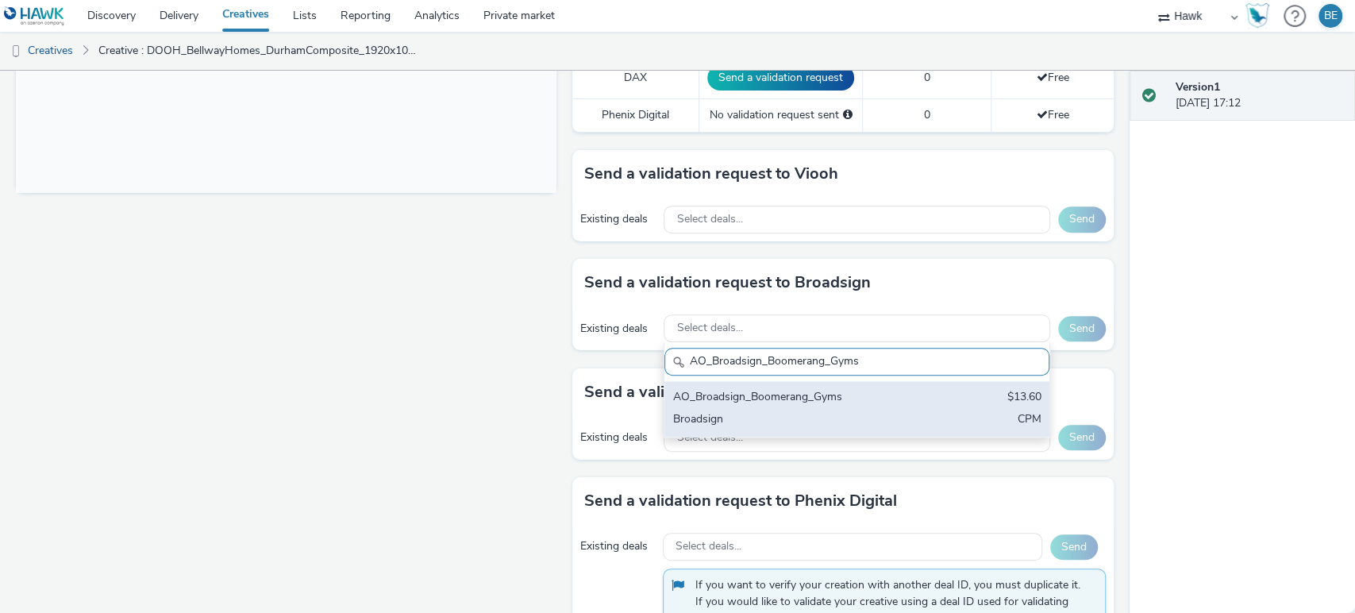
click at [794, 403] on div "AO_Broadsign_Boomerang_Gyms" at bounding box center [793, 398] width 243 height 18
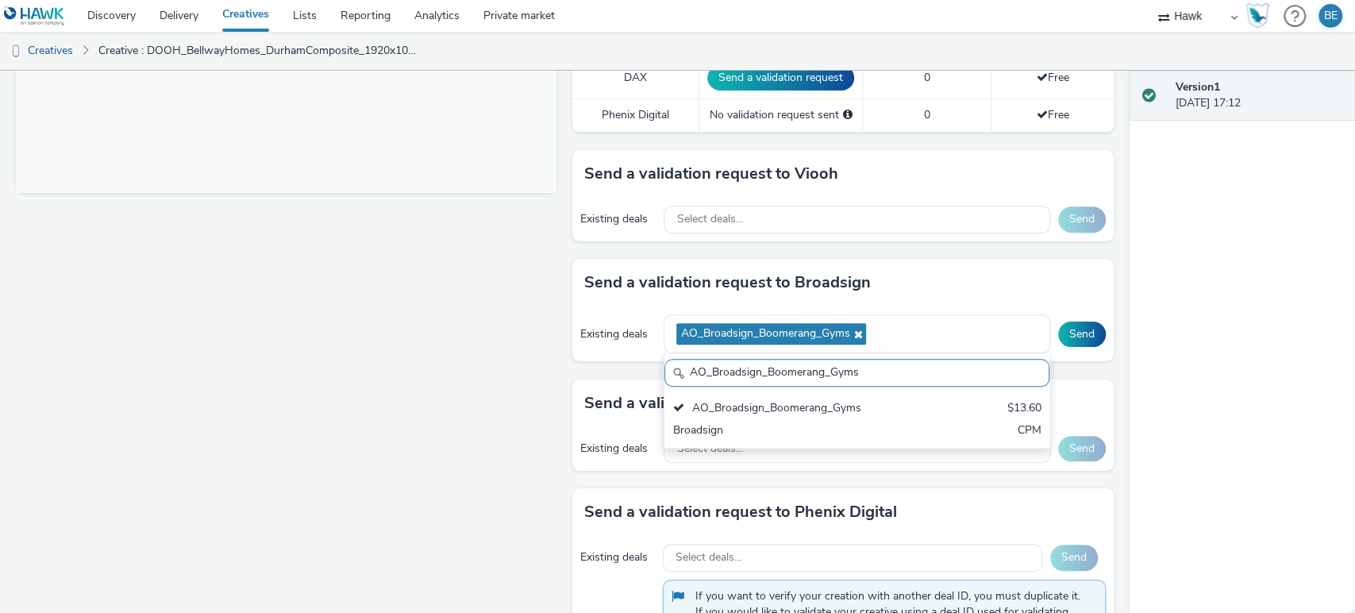
paste input "iMedia_iD6"
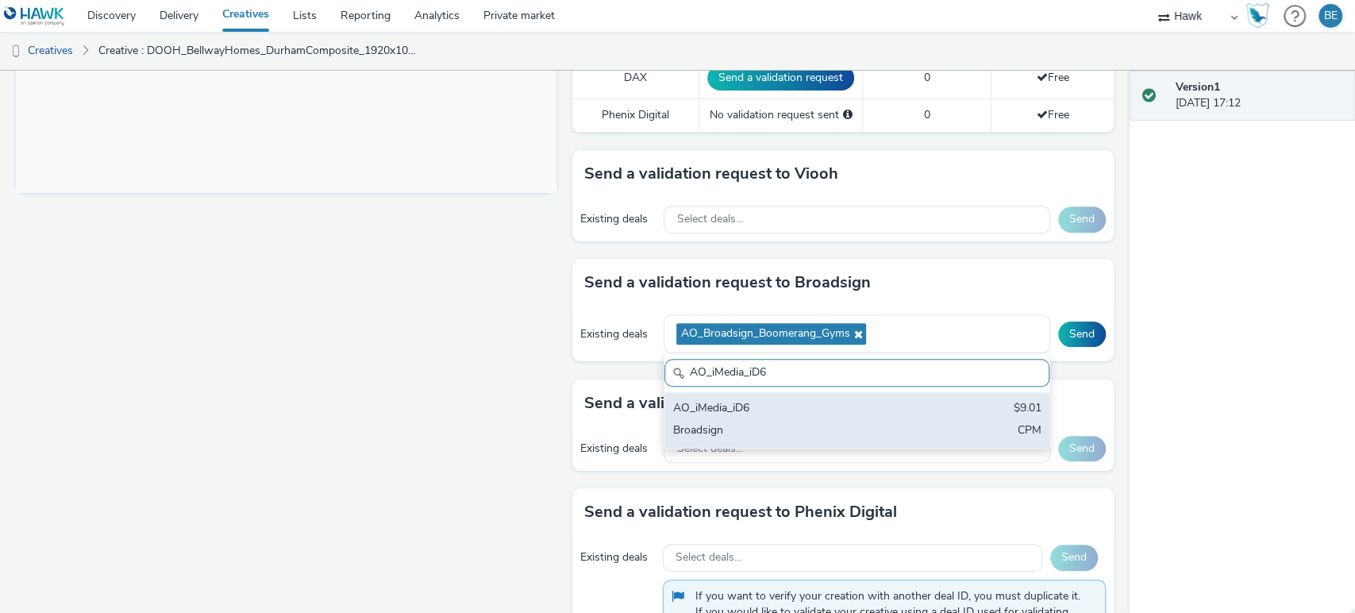
click at [821, 432] on div "Broadsign" at bounding box center [793, 431] width 243 height 18
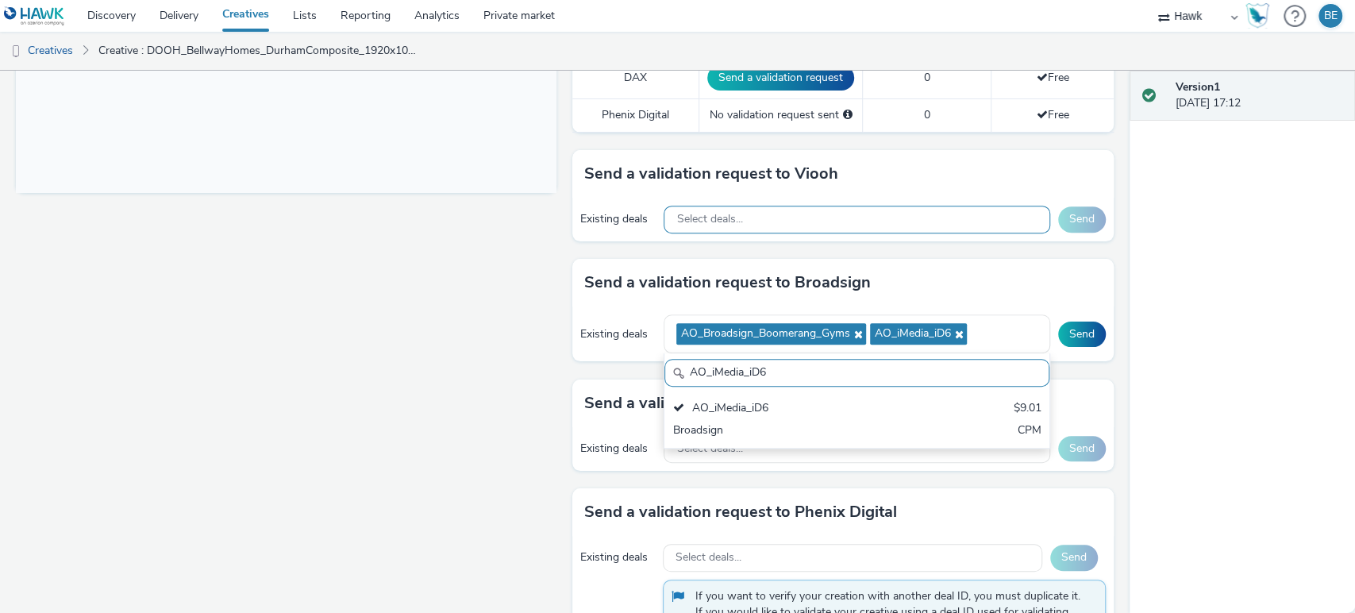
paste input "Atmosphere TV_All Frames"
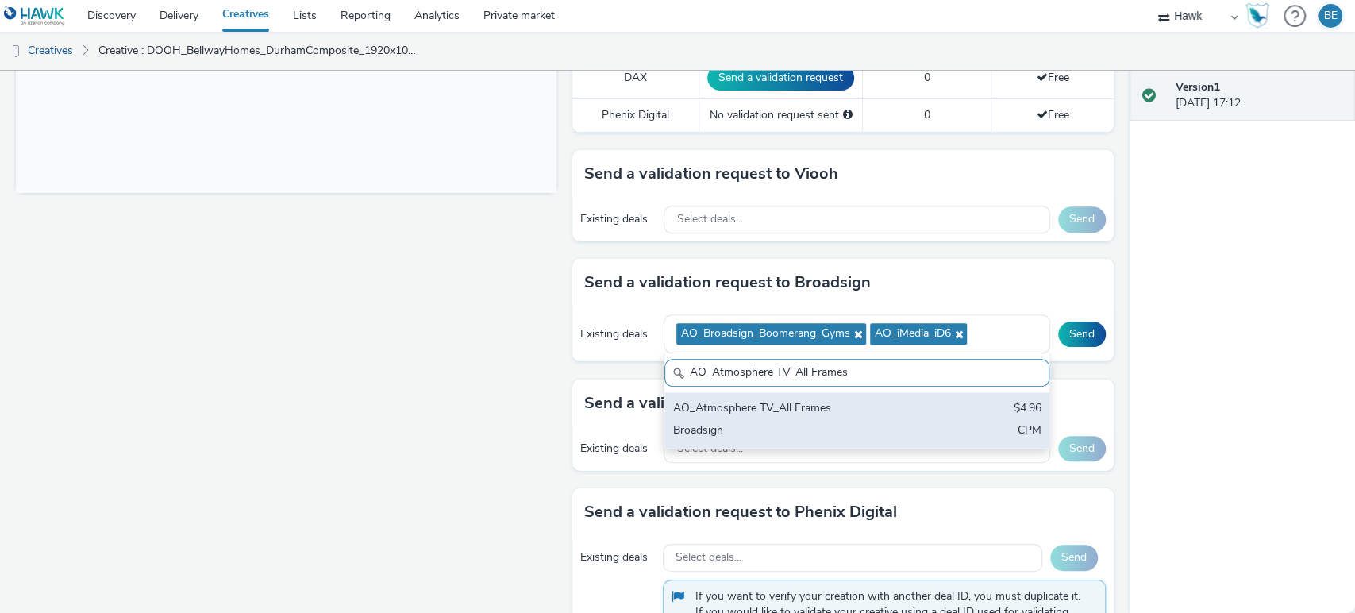
click at [781, 422] on div "Broadsign" at bounding box center [793, 431] width 243 height 18
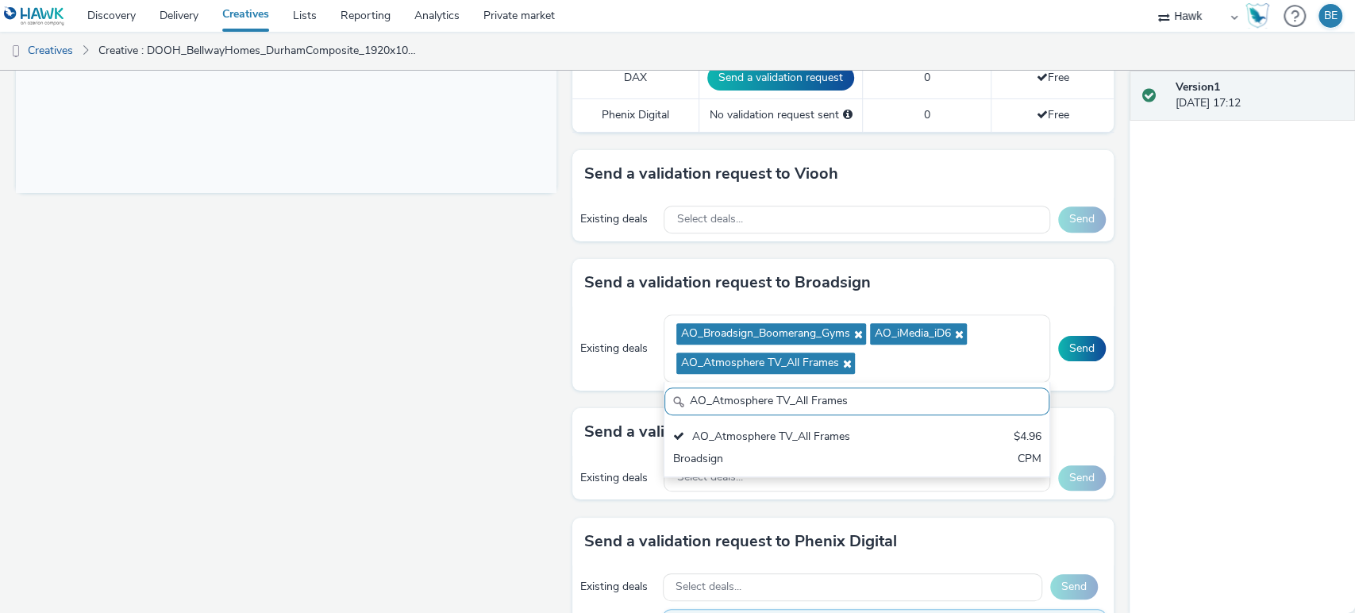
paste input "iMedia_D6"
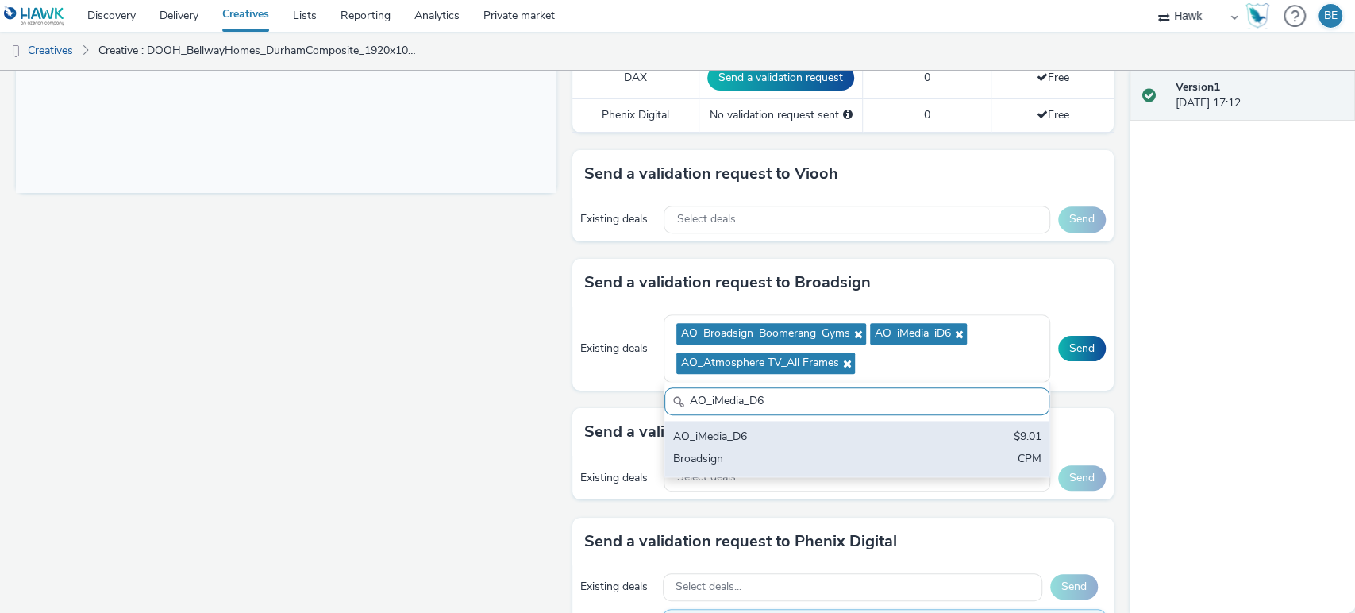
type input "AO_iMedia_D6"
click at [785, 451] on div "Broadsign" at bounding box center [793, 460] width 243 height 18
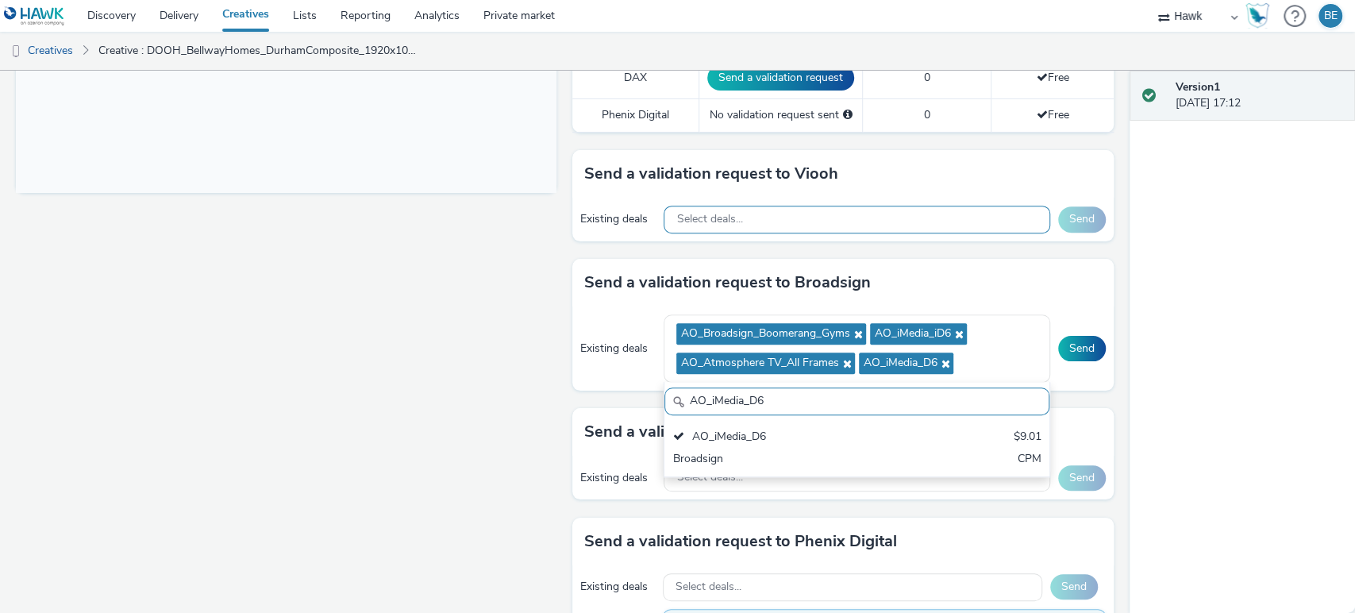
click at [771, 215] on div "Select deals..." at bounding box center [856, 220] width 386 height 28
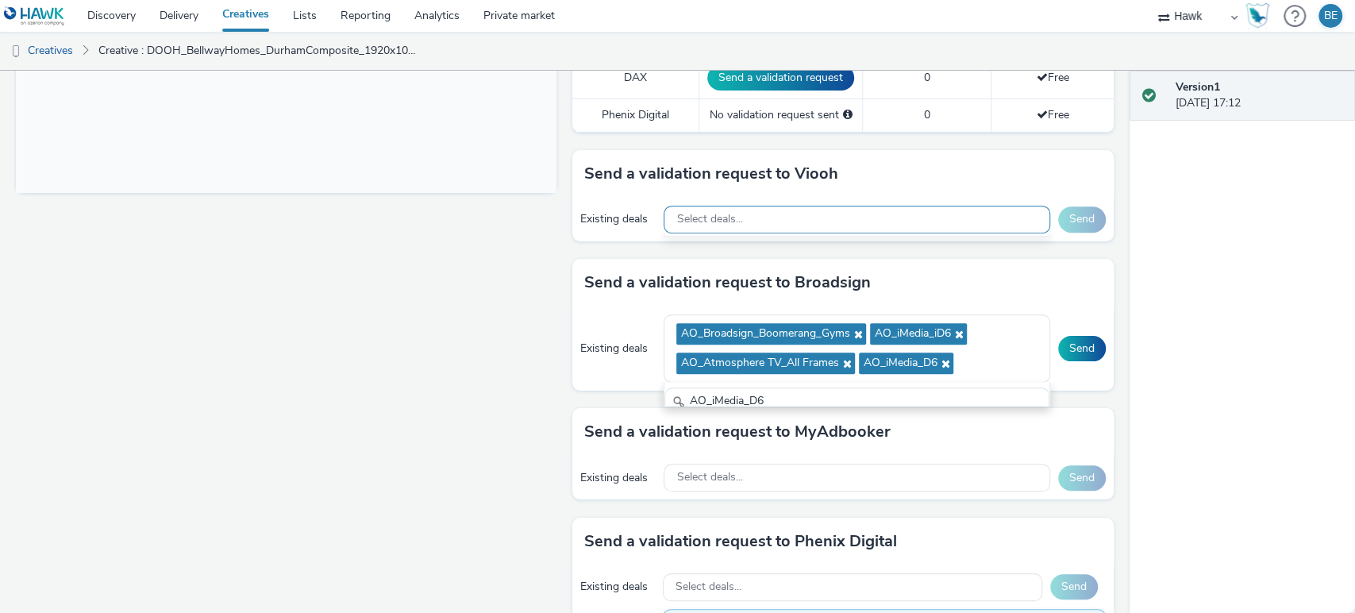
paste input "AO_Viooh_ZoomMediaUK"
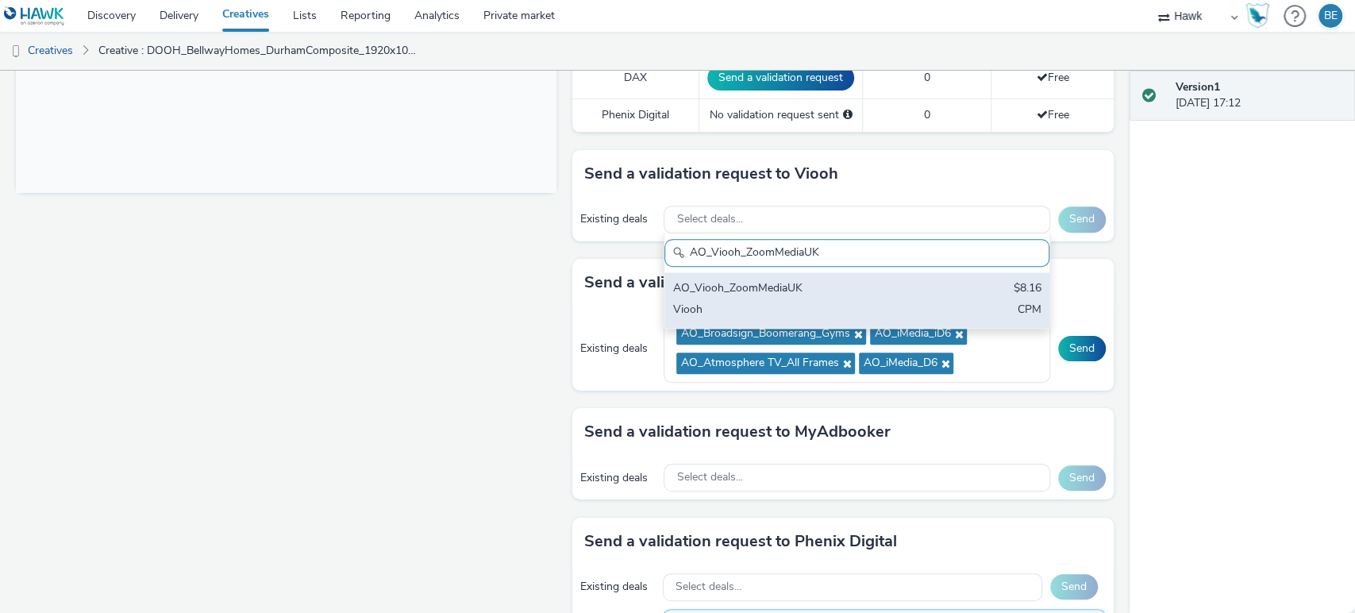
type input "AO_Viooh_ZoomMediaUK"
click at [763, 277] on div "AO_Viooh_ZoomMediaUK $8.16 Viooh CPM" at bounding box center [856, 300] width 384 height 56
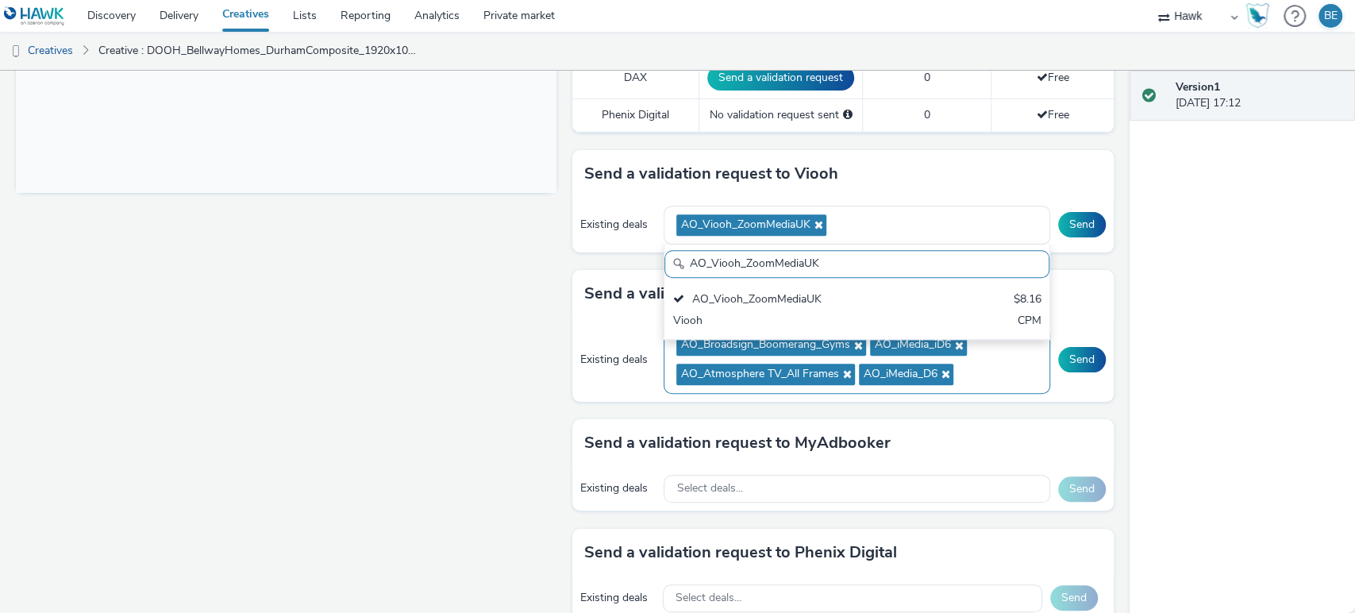
click at [982, 375] on ul "AO_Broadsign_Boomerang_Gyms AO_iMedia_iD6 AO_Atmosphere TV_All Frames AO_iMedia…" at bounding box center [856, 359] width 360 height 59
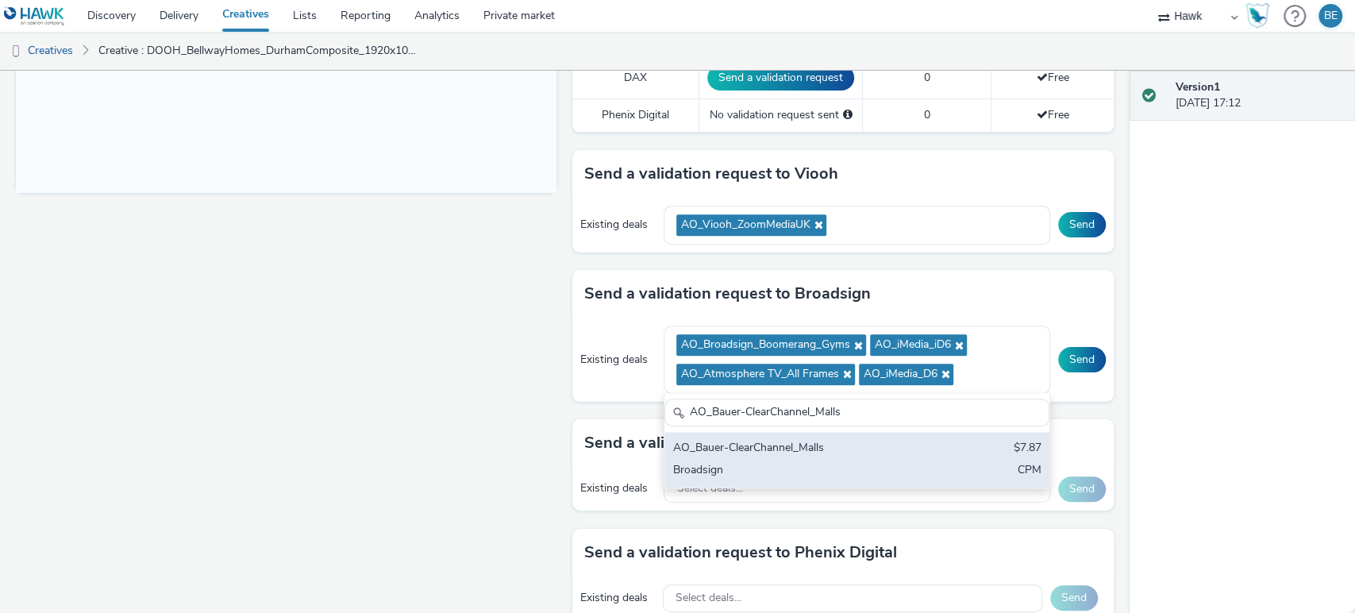
type input "AO_Bauer-ClearChannel_Malls"
click at [838, 466] on div "Broadsign" at bounding box center [793, 471] width 243 height 18
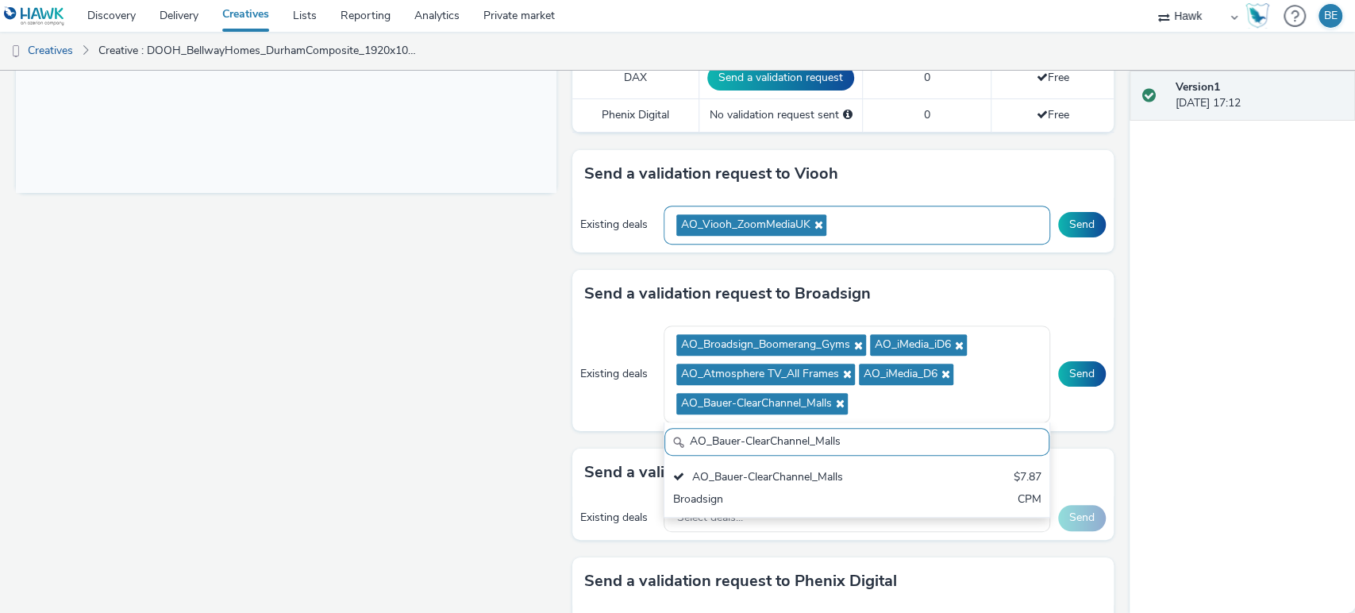
click at [883, 219] on div "AO_Viooh_ZoomMediaUK" at bounding box center [856, 225] width 386 height 39
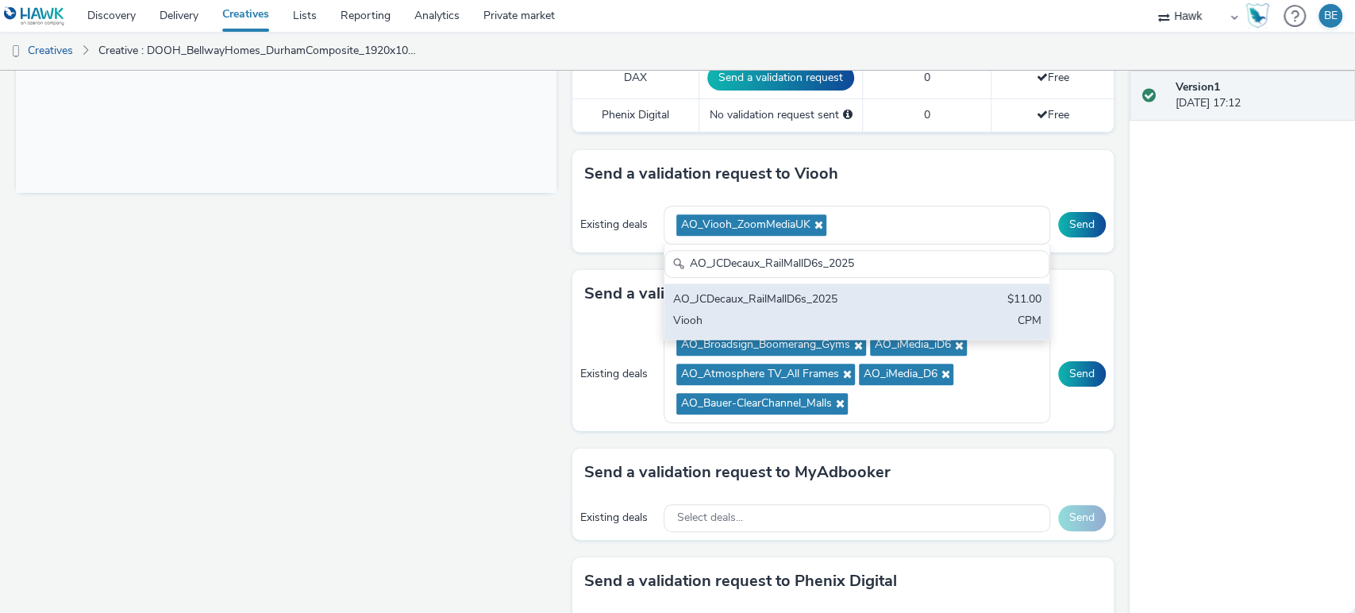
type input "AO_JCDecaux_RailMallD6s_2025"
click at [867, 297] on div "AO_JCDecaux_RailMallD6s_2025" at bounding box center [793, 300] width 243 height 18
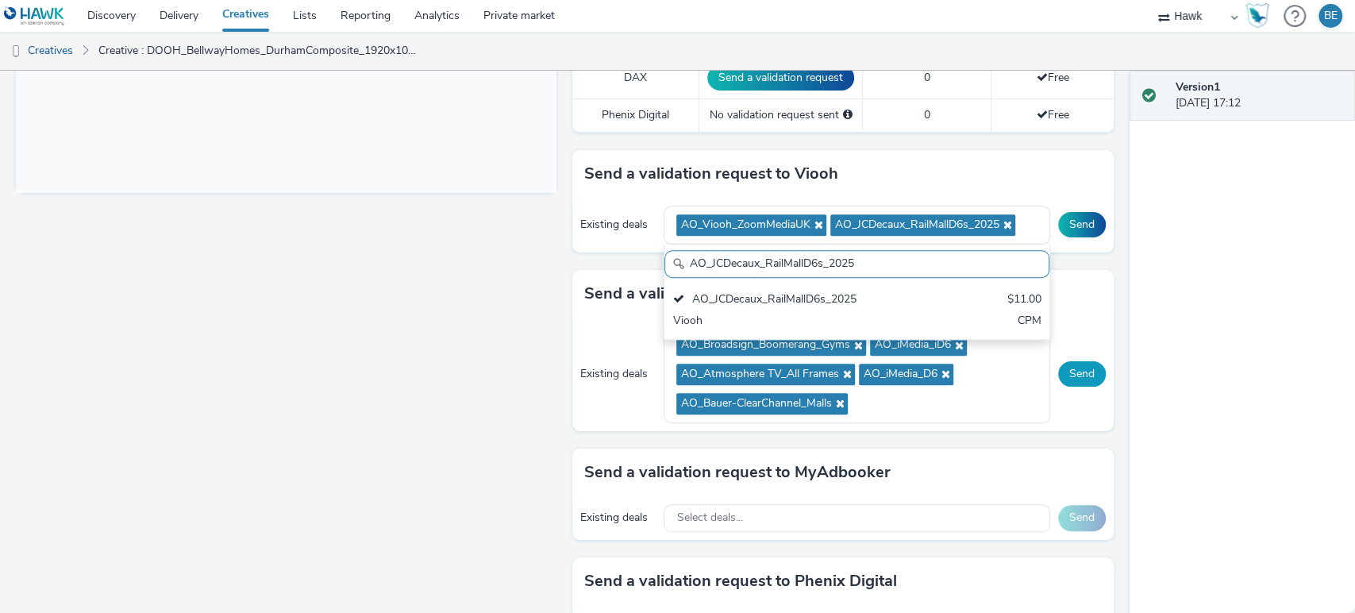
click at [1071, 374] on button "Send" at bounding box center [1082, 373] width 48 height 25
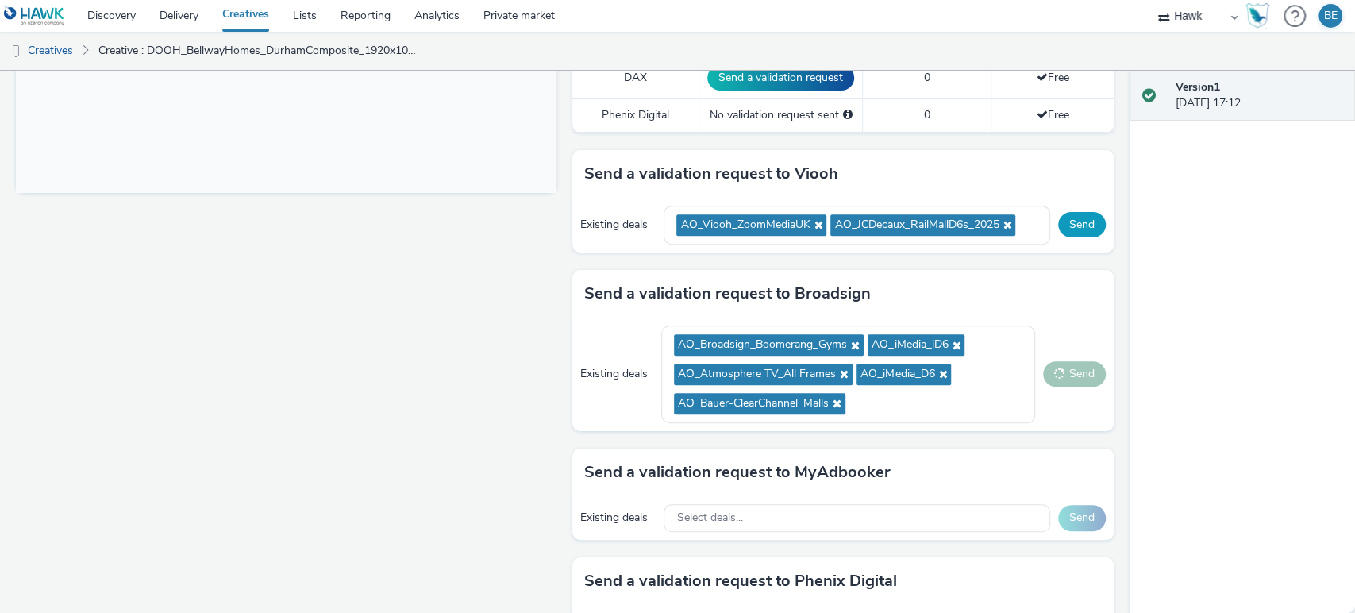
click at [1063, 219] on button "Send" at bounding box center [1082, 224] width 48 height 25
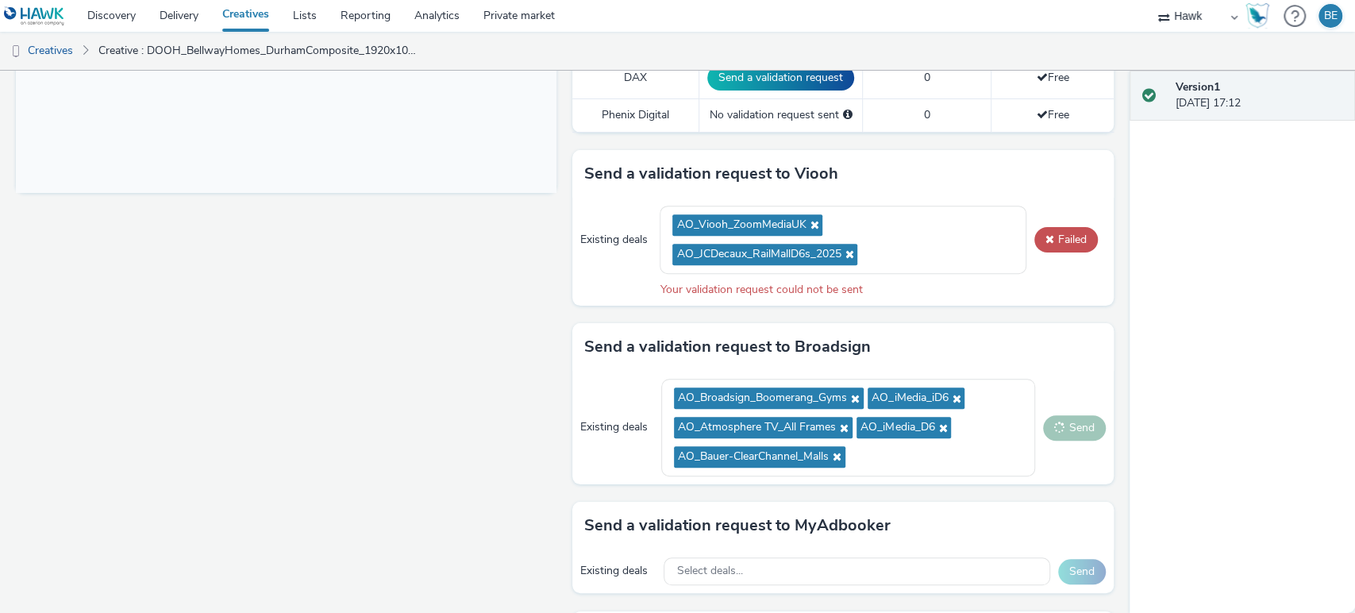
scroll to position [521, 0]
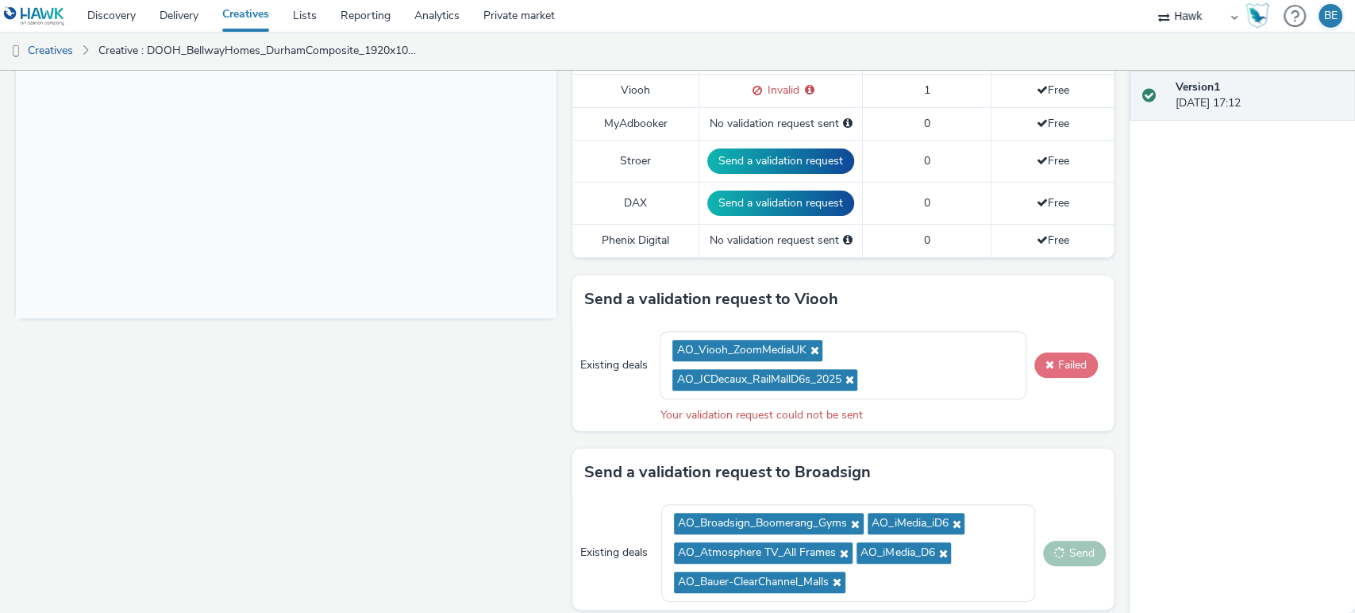
click at [1059, 371] on button "Failed" at bounding box center [1065, 364] width 63 height 25
click at [805, 349] on icon at bounding box center [811, 349] width 13 height 11
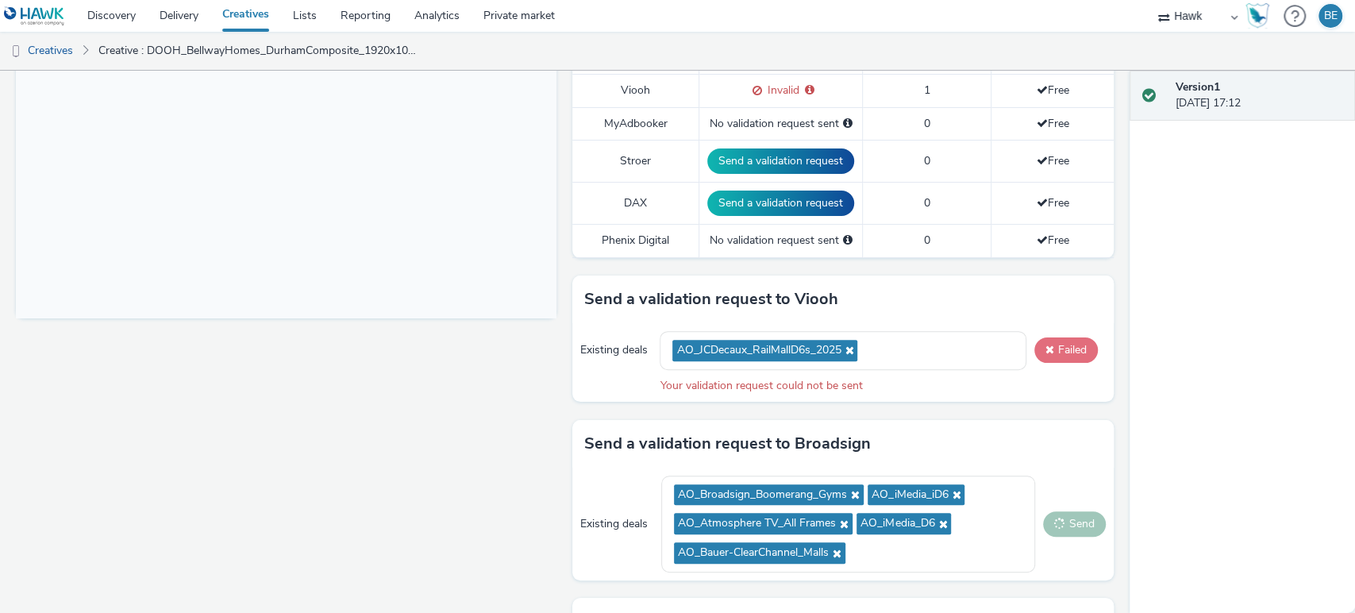
click at [1051, 359] on button "Failed" at bounding box center [1065, 349] width 63 height 25
click at [892, 365] on div "AO_JCDecaux_RailMallD6s_2025" at bounding box center [842, 350] width 366 height 39
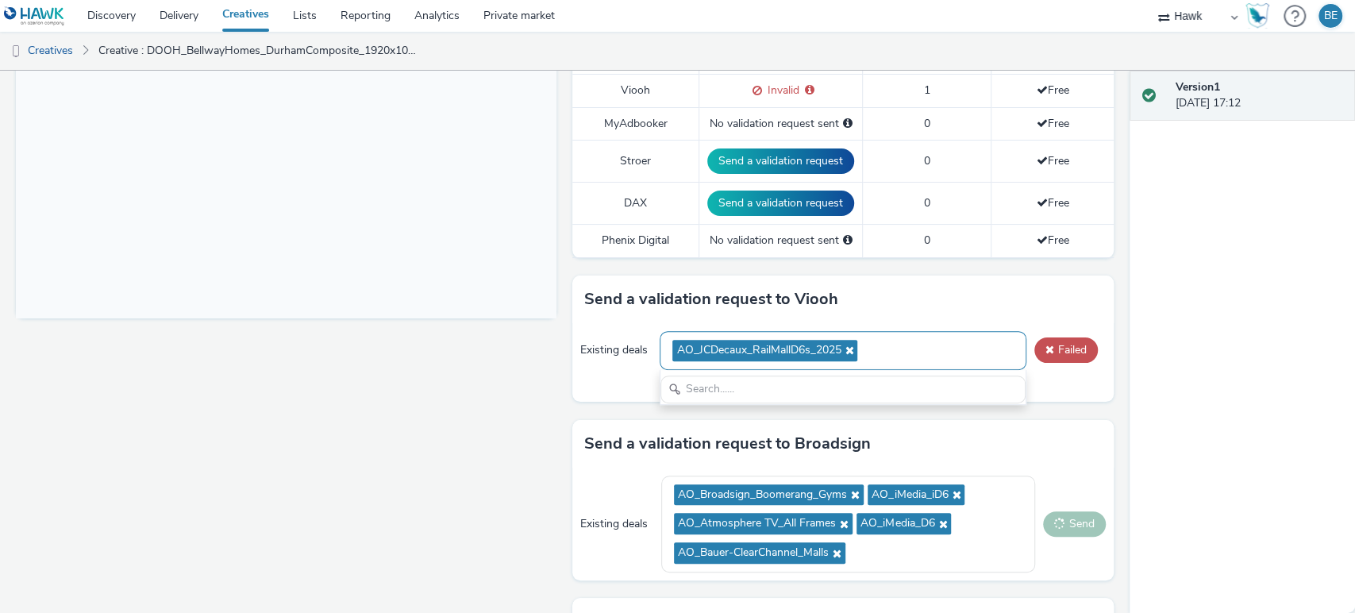
scroll to position [0, 0]
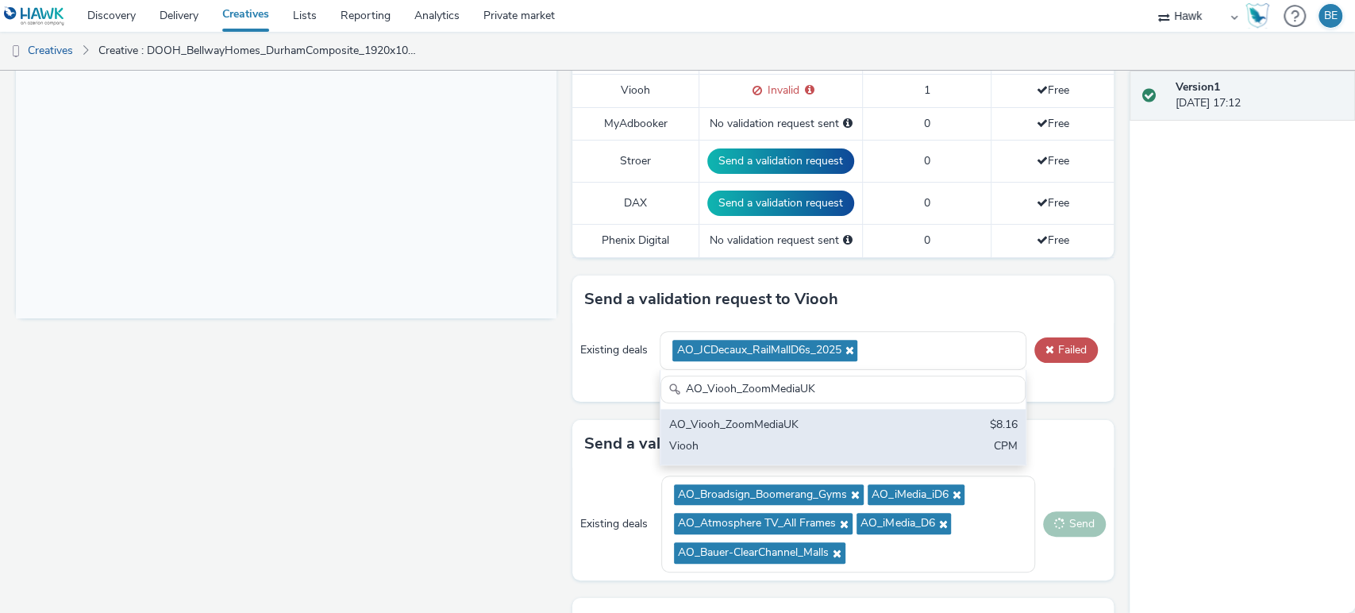
type input "AO_Viooh_ZoomMediaUK"
click at [834, 418] on div "AO_Viooh_ZoomMediaUK" at bounding box center [782, 426] width 229 height 18
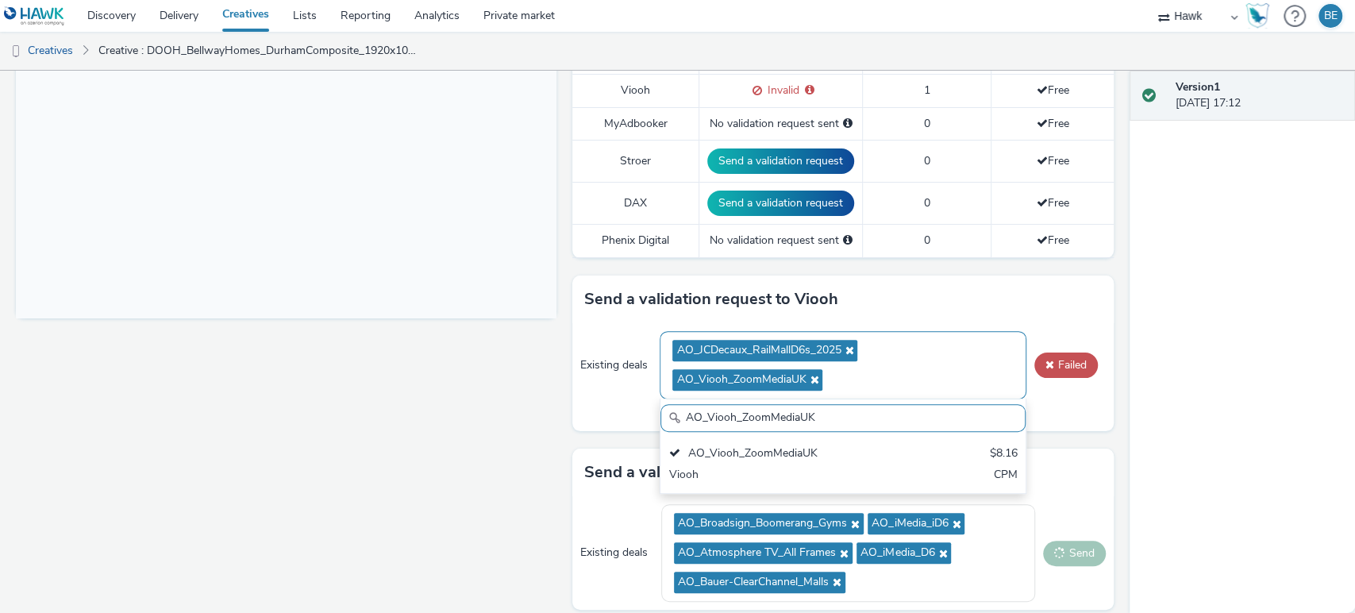
click at [844, 351] on icon at bounding box center [846, 349] width 13 height 11
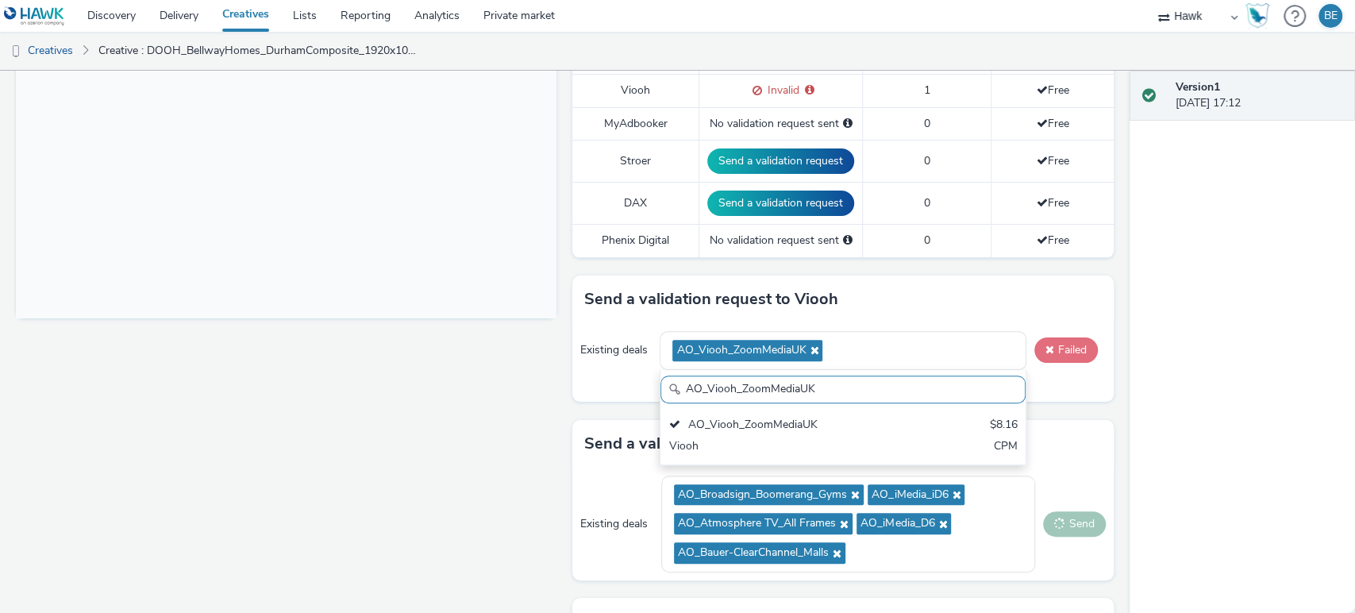
click at [1054, 349] on button "Failed" at bounding box center [1065, 349] width 63 height 25
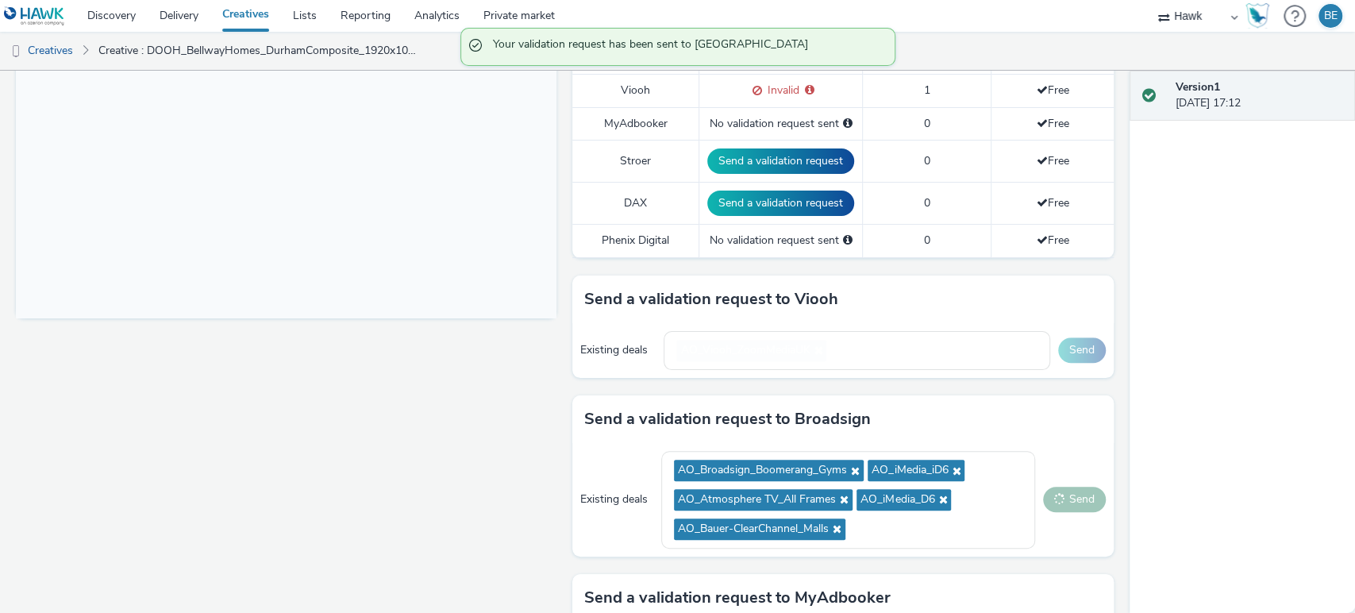
click at [516, 363] on div "Fullscreen" at bounding box center [290, 275] width 548 height 1216
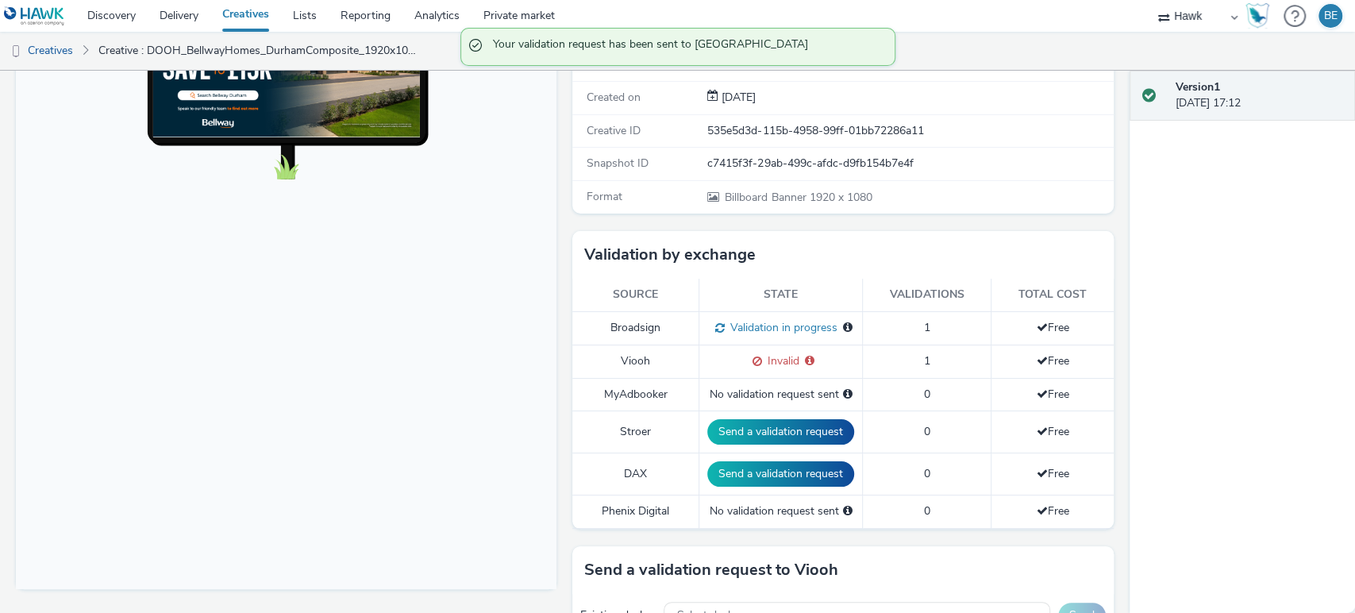
scroll to position [245, 0]
